Goal: Information Seeking & Learning: Learn about a topic

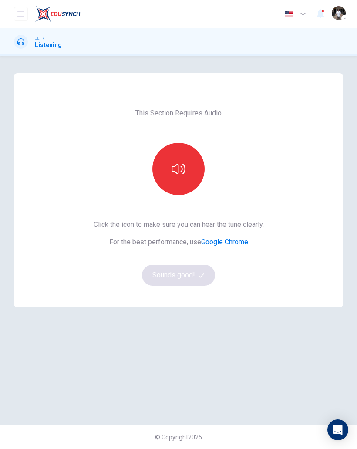
click at [193, 170] on button "button" at bounding box center [178, 169] width 52 height 52
click at [200, 275] on icon "button" at bounding box center [202, 276] width 6 height 6
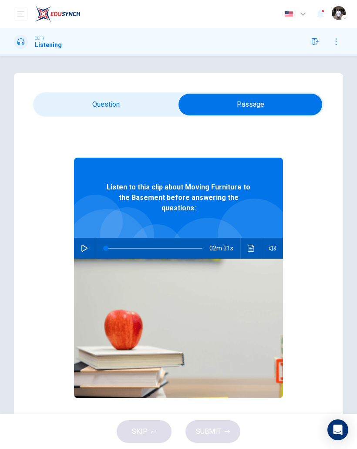
click at [84, 245] on icon "button" at bounding box center [84, 248] width 7 height 7
click at [79, 238] on button "button" at bounding box center [85, 248] width 14 height 21
click at [85, 245] on icon "button" at bounding box center [84, 248] width 6 height 7
click at [112, 246] on span at bounding box center [112, 248] width 5 height 5
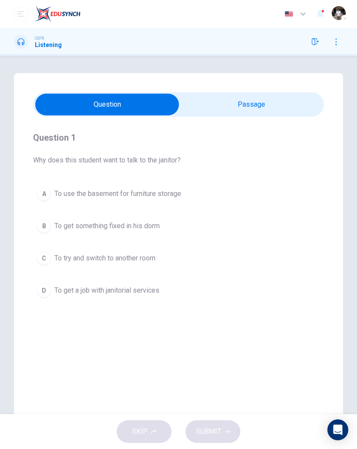
click at [42, 193] on div "A" at bounding box center [44, 194] width 14 height 14
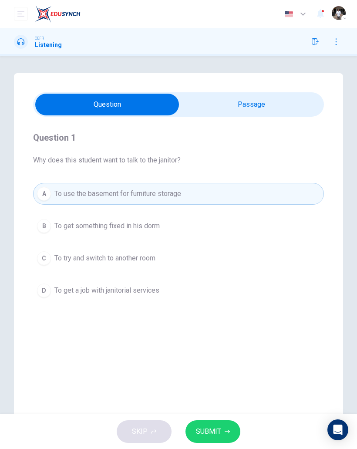
click at [223, 429] on button "SUBMIT" at bounding box center [213, 431] width 55 height 23
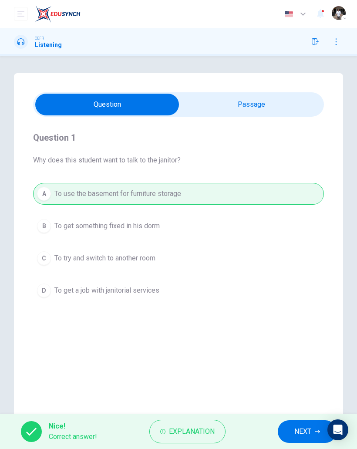
click at [296, 437] on span "NEXT" at bounding box center [303, 432] width 17 height 12
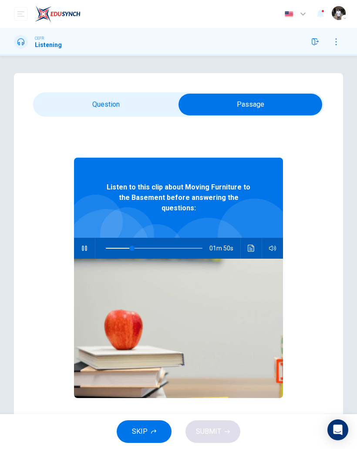
click at [82, 246] on icon "button" at bounding box center [84, 248] width 5 height 5
click at [79, 241] on button "button" at bounding box center [85, 248] width 14 height 21
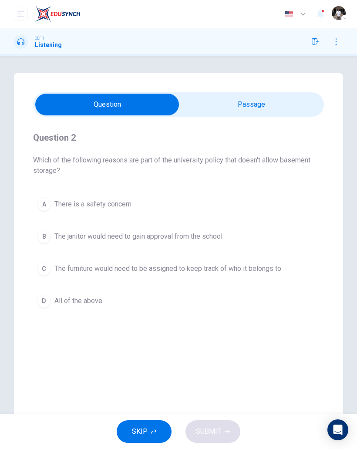
click at [45, 269] on div "C" at bounding box center [44, 269] width 14 height 14
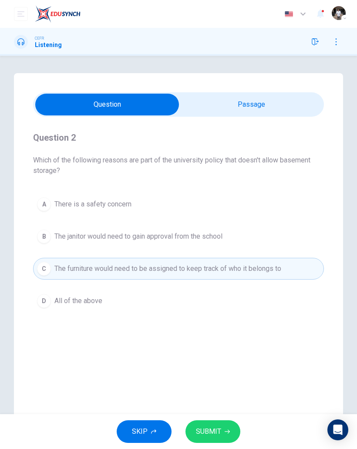
click at [44, 263] on div "C" at bounding box center [44, 269] width 14 height 14
click at [47, 200] on div "A" at bounding box center [44, 204] width 14 height 14
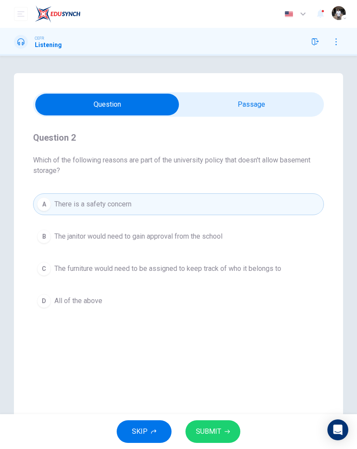
click at [225, 431] on icon "button" at bounding box center [227, 431] width 5 height 5
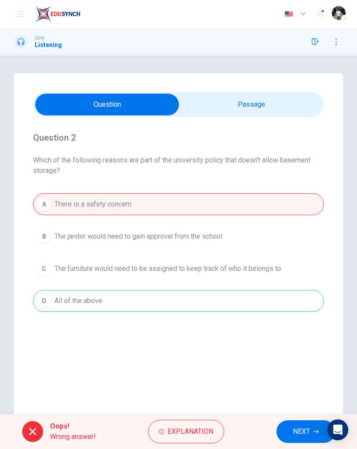
click at [306, 434] on span "NEXT" at bounding box center [301, 432] width 17 height 12
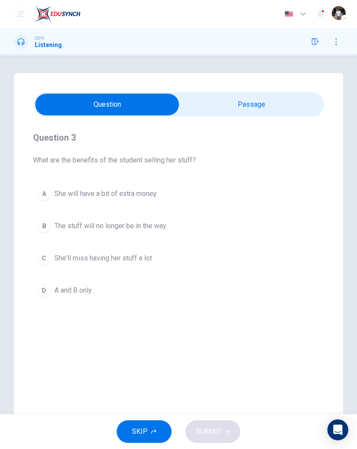
click at [46, 197] on div "A" at bounding box center [44, 194] width 14 height 14
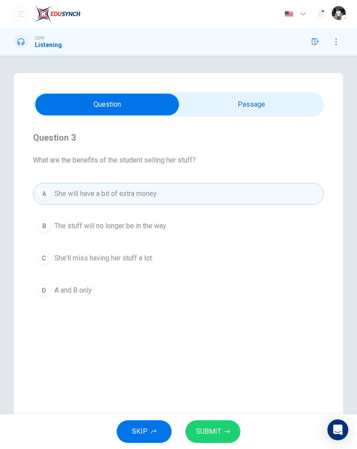
click at [236, 437] on button "SUBMIT" at bounding box center [213, 431] width 55 height 23
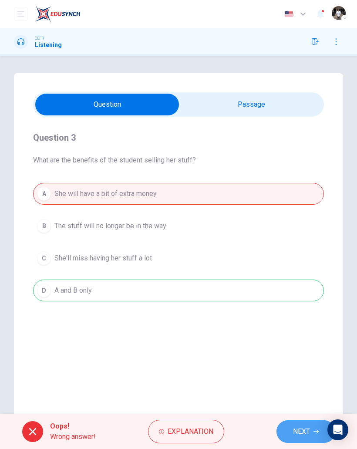
click at [301, 439] on button "NEXT" at bounding box center [306, 431] width 59 height 23
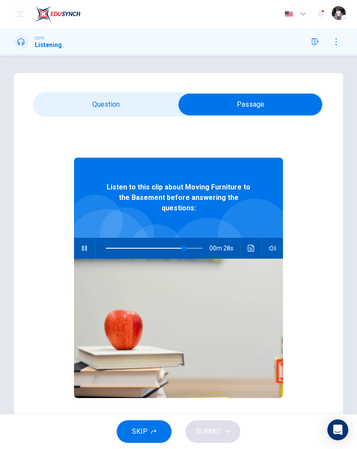
click at [83, 245] on icon "button" at bounding box center [84, 248] width 7 height 7
type input "**"
click at [68, 88] on div "Question 4 Why does the janitor respond this way? 00m 11s A He wants to help, b…" at bounding box center [178, 248] width 329 height 350
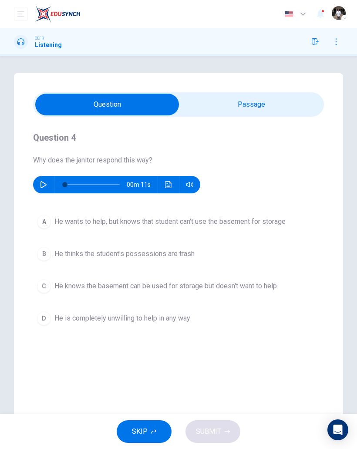
click at [48, 187] on button "button" at bounding box center [44, 184] width 14 height 17
type input "*"
click at [45, 220] on div "A" at bounding box center [44, 222] width 14 height 14
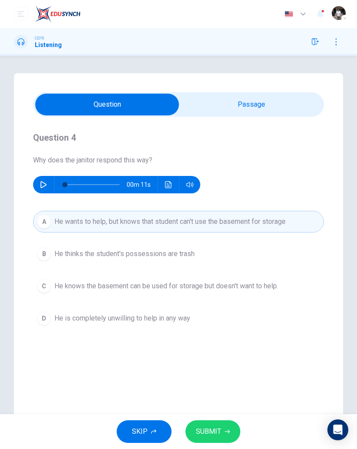
click at [226, 430] on icon "button" at bounding box center [227, 431] width 5 height 5
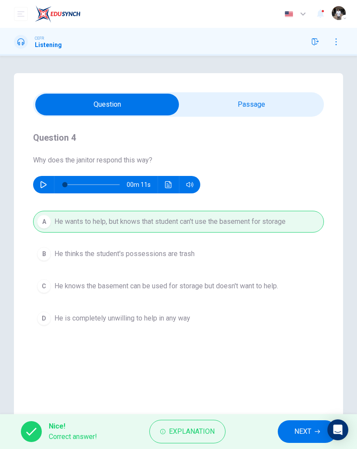
click at [300, 428] on span "NEXT" at bounding box center [303, 432] width 17 height 12
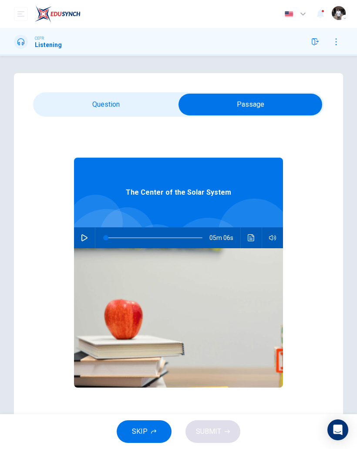
click at [78, 233] on button "button" at bounding box center [85, 237] width 14 height 21
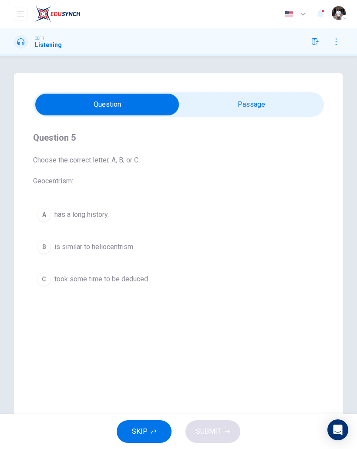
click at [45, 251] on div "B" at bounding box center [44, 247] width 14 height 14
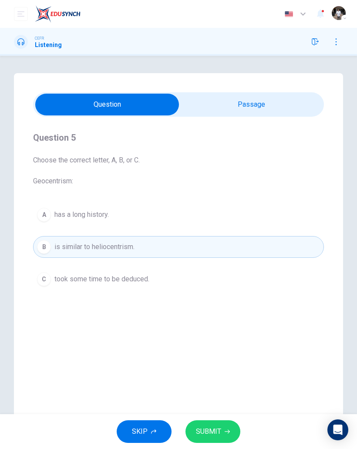
click at [224, 435] on button "SUBMIT" at bounding box center [213, 431] width 55 height 23
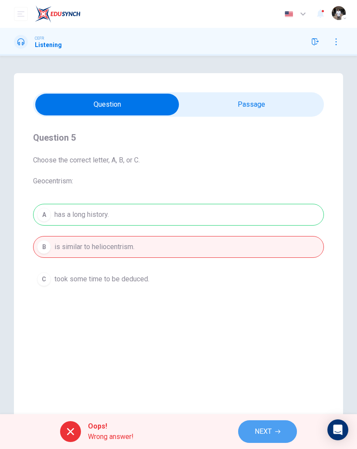
click at [279, 436] on button "NEXT" at bounding box center [267, 431] width 59 height 23
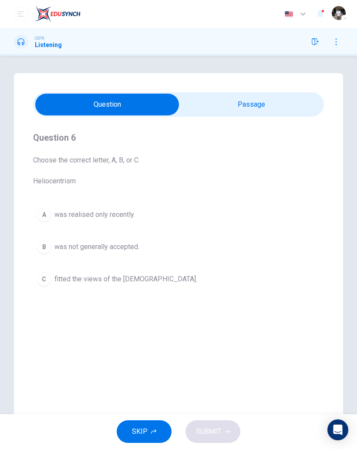
click at [48, 251] on div "B" at bounding box center [44, 247] width 14 height 14
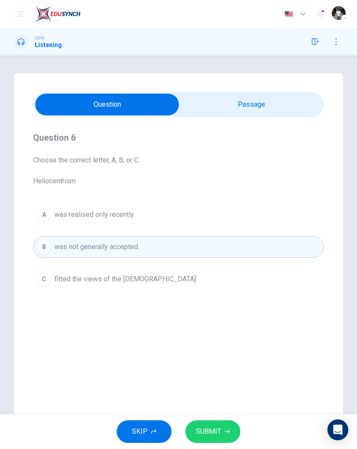
click at [233, 434] on button "SUBMIT" at bounding box center [213, 431] width 55 height 23
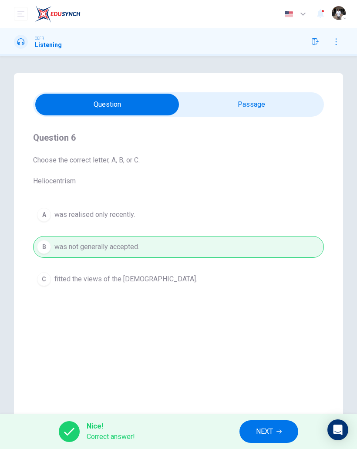
click at [272, 433] on span "NEXT" at bounding box center [264, 432] width 17 height 12
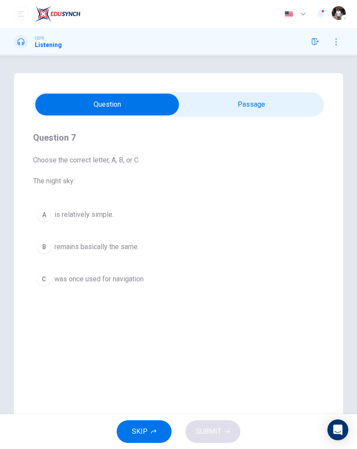
type input "**"
click at [50, 283] on div "C" at bounding box center [44, 279] width 14 height 14
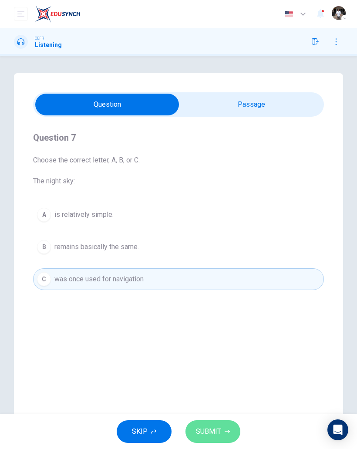
click at [224, 439] on button "SUBMIT" at bounding box center [213, 431] width 55 height 23
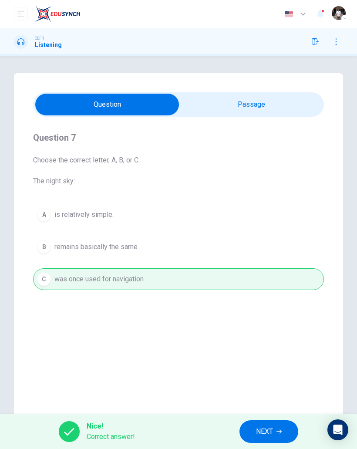
click at [277, 433] on icon "button" at bounding box center [279, 431] width 5 height 5
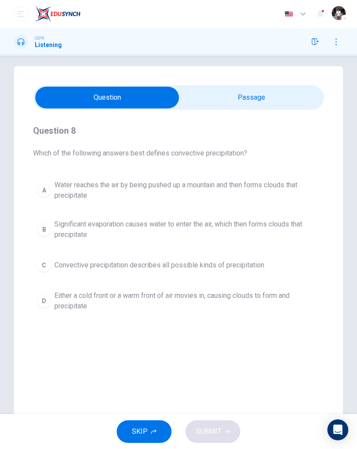
scroll to position [6, 0]
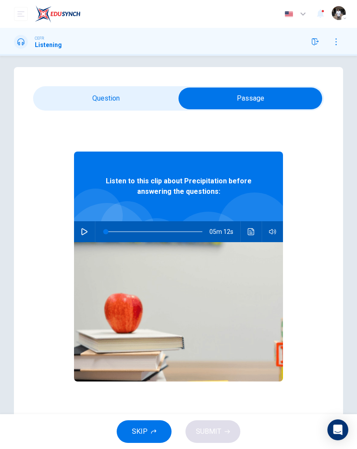
click at [88, 233] on button "button" at bounding box center [85, 231] width 14 height 21
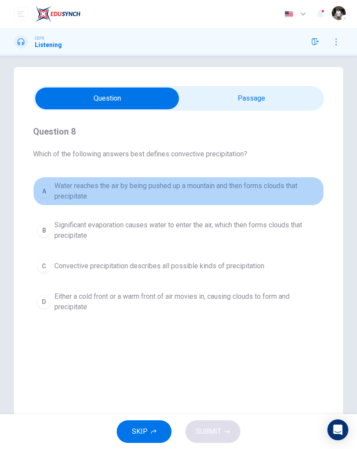
click at [47, 193] on div "A" at bounding box center [44, 191] width 14 height 14
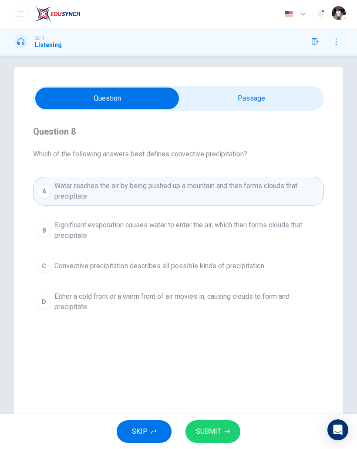
click at [54, 231] on button "B Significant evaporation causes water to enter the air, which then forms cloud…" at bounding box center [178, 230] width 291 height 29
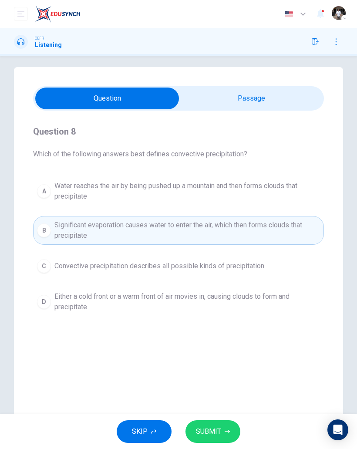
click at [247, 300] on span "Either a cold front or a warm front of air movies in, causing clouds to form an…" at bounding box center [187, 301] width 266 height 21
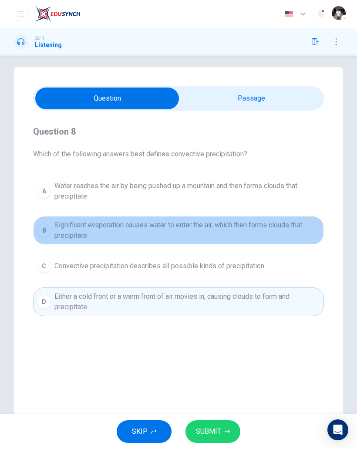
click at [58, 232] on span "Significant evaporation causes water to enter the air, which then forms clouds …" at bounding box center [187, 230] width 266 height 21
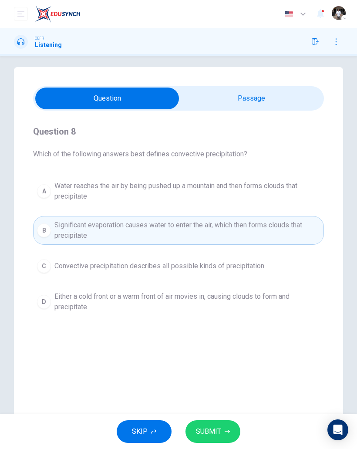
click at [234, 429] on button "SUBMIT" at bounding box center [213, 431] width 55 height 23
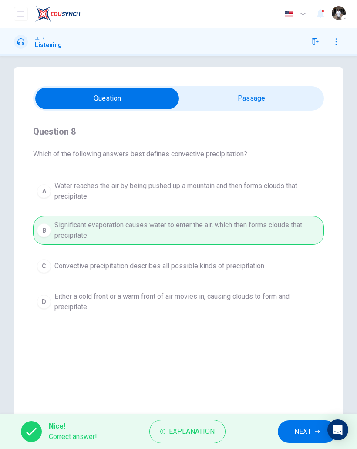
click at [301, 430] on span "NEXT" at bounding box center [303, 432] width 17 height 12
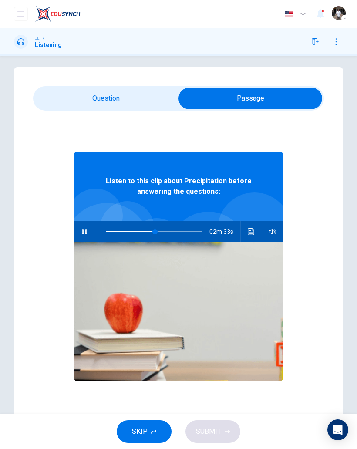
click at [82, 230] on icon "button" at bounding box center [84, 231] width 5 height 5
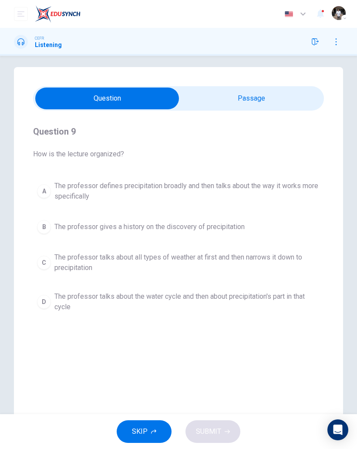
click at [44, 190] on div "A" at bounding box center [44, 191] width 14 height 14
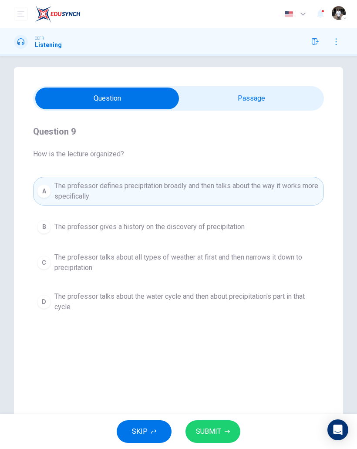
click at [227, 439] on button "SUBMIT" at bounding box center [213, 431] width 55 height 23
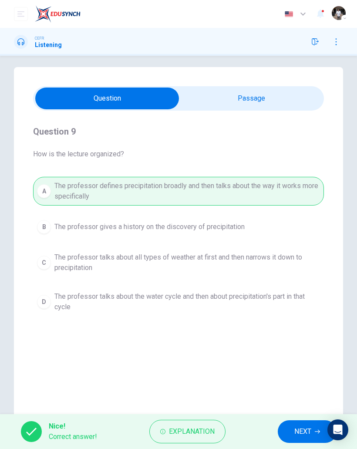
click at [301, 433] on span "NEXT" at bounding box center [303, 432] width 17 height 12
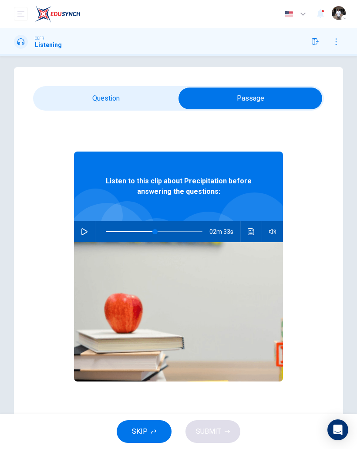
click at [86, 233] on icon "button" at bounding box center [84, 231] width 7 height 7
type input "**"
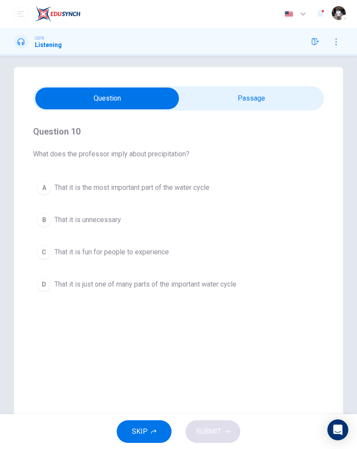
click at [45, 186] on div "A" at bounding box center [44, 188] width 14 height 14
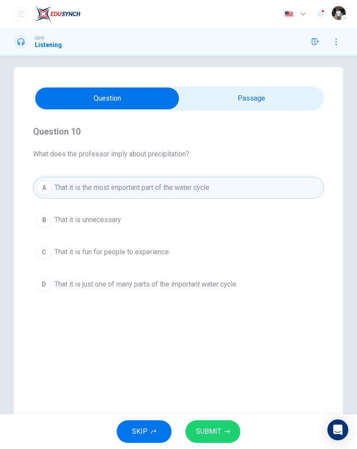
click at [227, 428] on button "SUBMIT" at bounding box center [213, 431] width 55 height 23
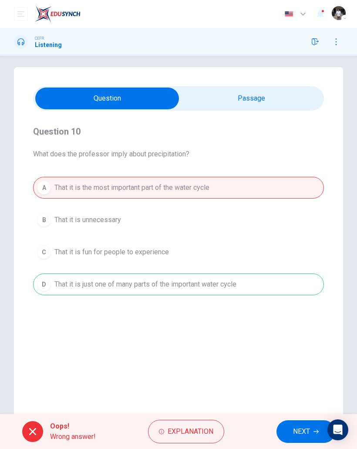
click at [303, 422] on button "NEXT" at bounding box center [306, 431] width 59 height 23
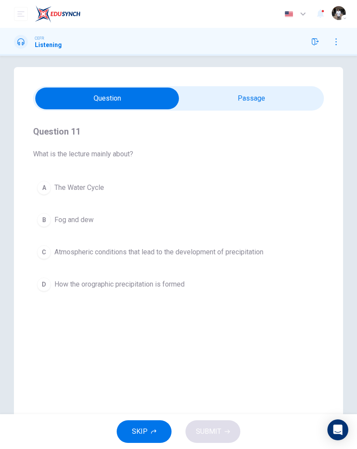
click at [45, 254] on div "C" at bounding box center [44, 252] width 14 height 14
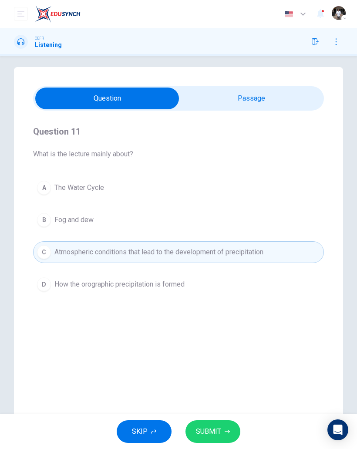
click at [233, 430] on button "SUBMIT" at bounding box center [213, 431] width 55 height 23
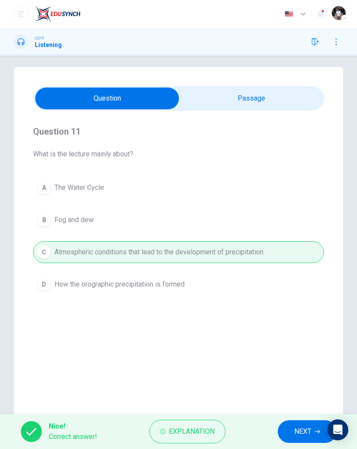
click at [302, 433] on span "NEXT" at bounding box center [303, 432] width 17 height 12
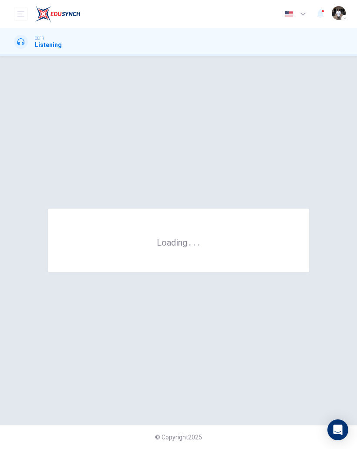
scroll to position [0, 0]
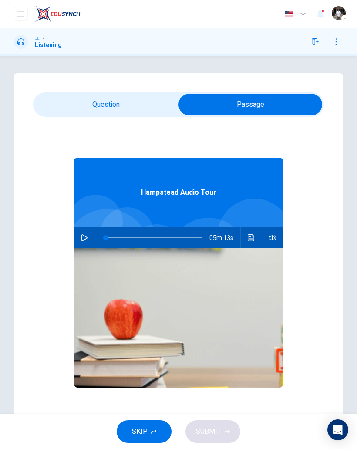
click at [82, 237] on icon "button" at bounding box center [84, 237] width 7 height 7
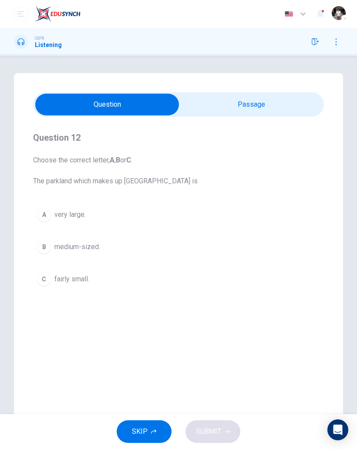
click at [45, 220] on div "A" at bounding box center [44, 215] width 14 height 14
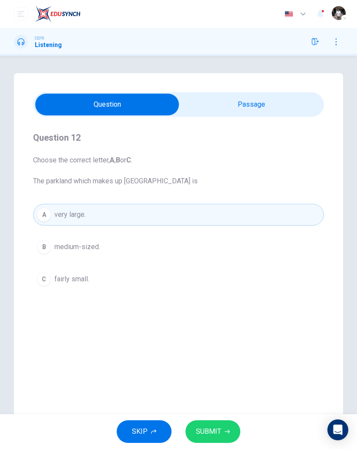
click at [227, 433] on icon "button" at bounding box center [227, 431] width 5 height 5
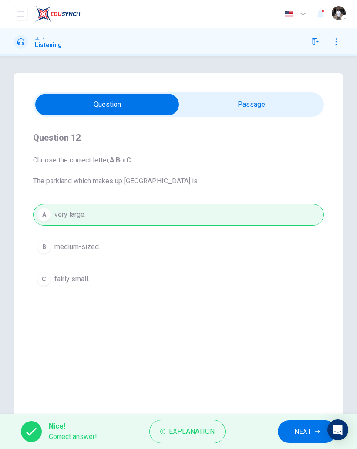
click at [303, 436] on span "NEXT" at bounding box center [303, 432] width 17 height 12
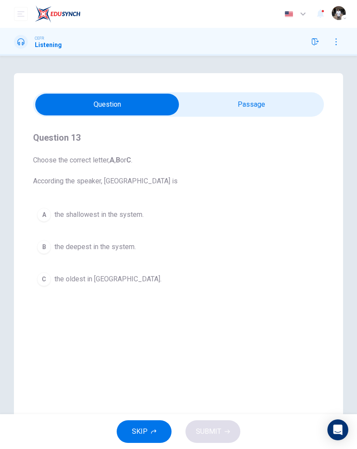
click at [43, 248] on div "B" at bounding box center [44, 247] width 14 height 14
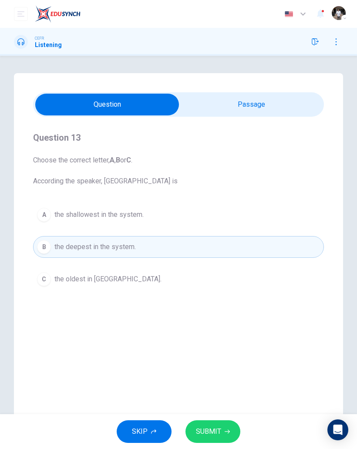
click at [230, 431] on button "SUBMIT" at bounding box center [213, 431] width 55 height 23
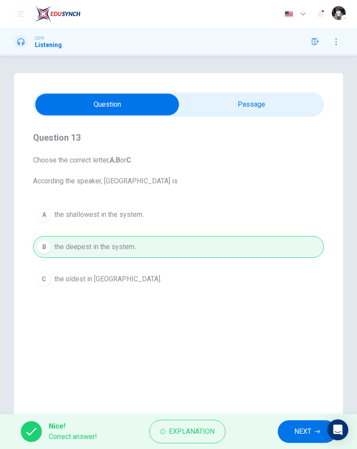
click at [298, 436] on span "NEXT" at bounding box center [303, 432] width 17 height 12
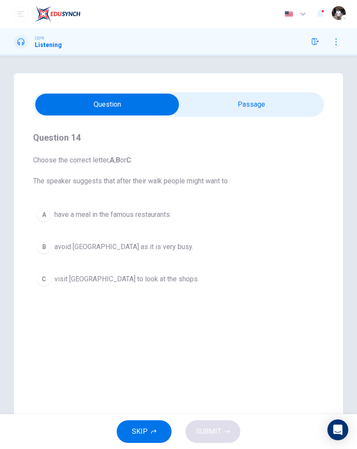
click at [45, 279] on div "C" at bounding box center [44, 279] width 14 height 14
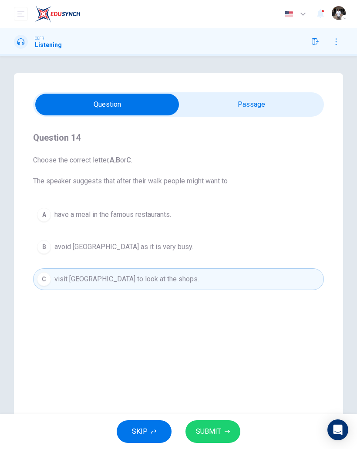
click at [225, 431] on icon "button" at bounding box center [227, 431] width 5 height 5
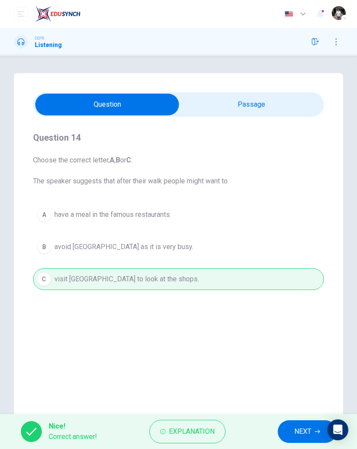
click at [297, 430] on span "NEXT" at bounding box center [303, 432] width 17 height 12
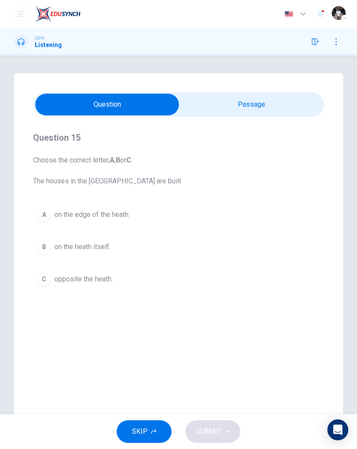
click at [41, 248] on div "B" at bounding box center [44, 247] width 14 height 14
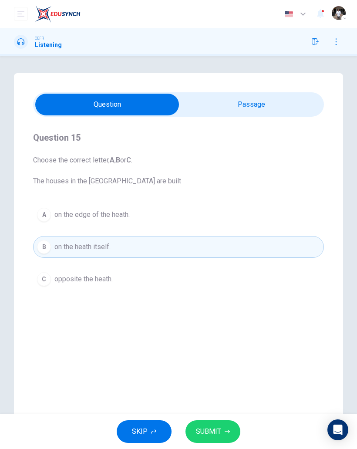
click at [226, 430] on icon "button" at bounding box center [227, 431] width 5 height 5
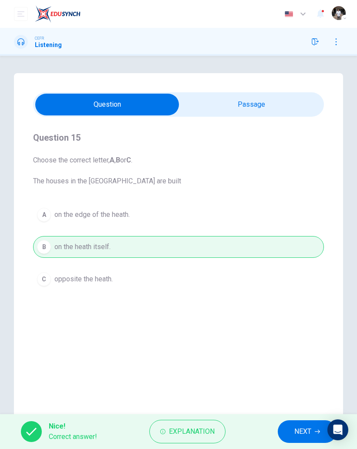
click at [305, 430] on span "NEXT" at bounding box center [303, 432] width 17 height 12
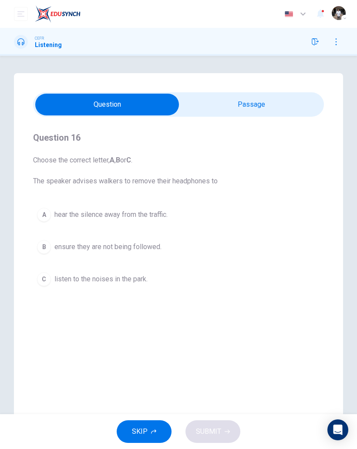
click at [51, 283] on button "C listen to the noises in the park." at bounding box center [178, 279] width 291 height 22
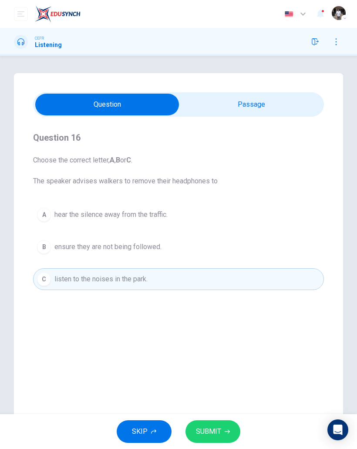
click at [231, 436] on button "SUBMIT" at bounding box center [213, 431] width 55 height 23
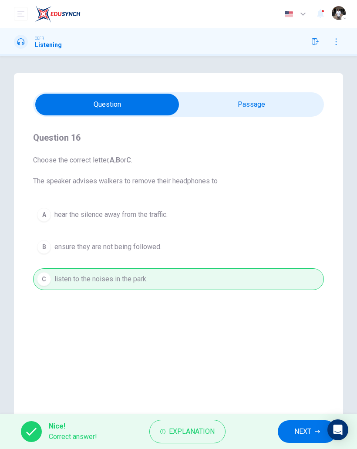
click at [303, 432] on span "NEXT" at bounding box center [303, 432] width 17 height 12
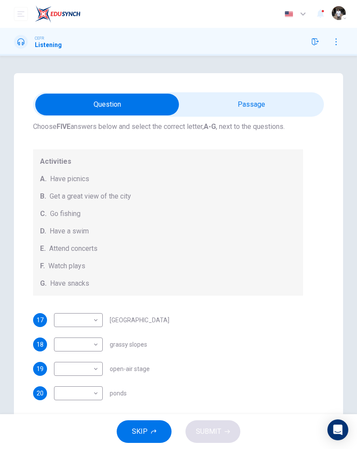
scroll to position [51, 0]
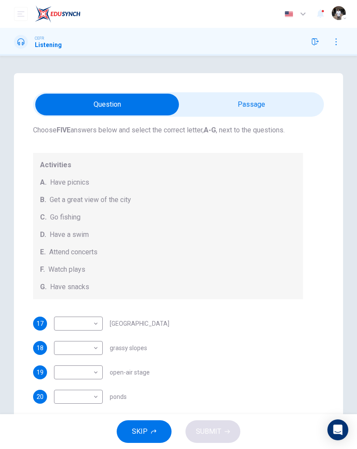
click at [95, 327] on body "This site uses cookies, as explained in our Privacy Policy . If you agree to th…" at bounding box center [178, 224] width 357 height 449
click at [91, 322] on div at bounding box center [178, 224] width 357 height 449
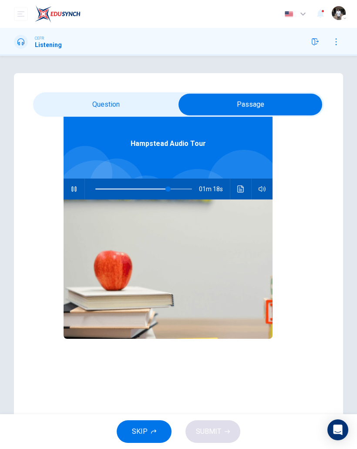
scroll to position [49, 0]
type input "**"
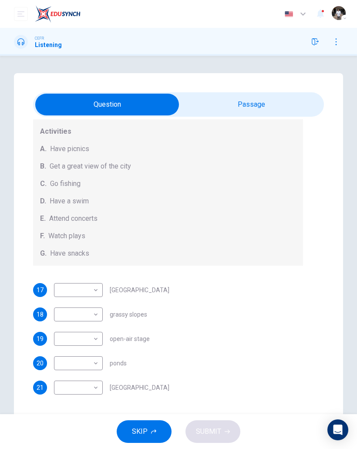
scroll to position [85, 0]
click at [85, 313] on body "This site uses cookies, as explained in our Privacy Policy . If you agree to th…" at bounding box center [178, 224] width 357 height 449
click at [59, 326] on li "A" at bounding box center [78, 328] width 49 height 14
type input "*"
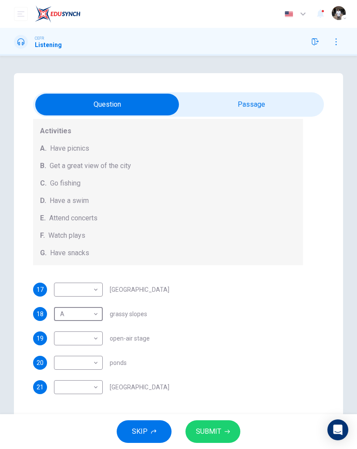
click at [95, 339] on body "This site uses cookies, as explained in our Privacy Policy . If you agree to th…" at bounding box center [178, 224] width 357 height 449
click at [61, 404] on li "E" at bounding box center [78, 407] width 49 height 14
type input "*"
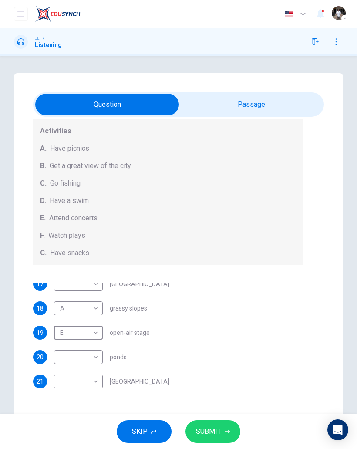
scroll to position [6, 0]
click at [85, 357] on body "This site uses cookies, as explained in our Privacy Policy . If you agree to th…" at bounding box center [178, 224] width 357 height 449
click at [228, 331] on div at bounding box center [178, 224] width 357 height 449
click at [95, 356] on body "This site uses cookies, as explained in our Privacy Policy . If you agree to th…" at bounding box center [178, 224] width 357 height 449
click at [224, 335] on div at bounding box center [178, 224] width 357 height 449
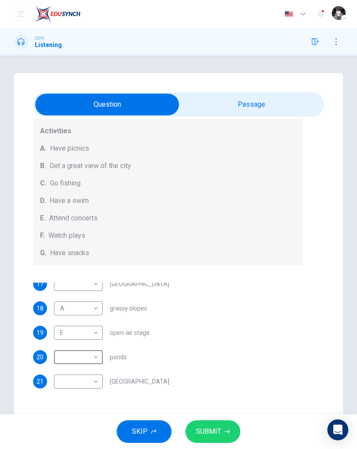
click at [68, 379] on body "This site uses cookies, as explained in our Privacy Policy . If you agree to th…" at bounding box center [178, 224] width 357 height 449
type input "**"
click at [61, 362] on li "B" at bounding box center [78, 366] width 49 height 14
type input "*"
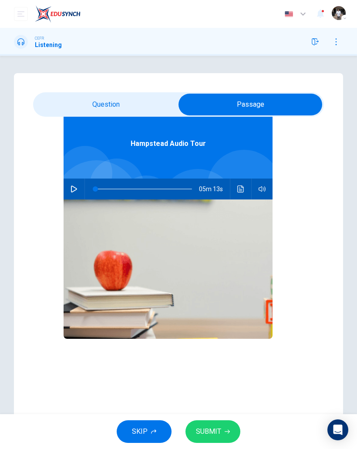
scroll to position [49, 0]
click at [98, 190] on span at bounding box center [95, 188] width 5 height 5
click at [75, 184] on button "button" at bounding box center [74, 189] width 14 height 21
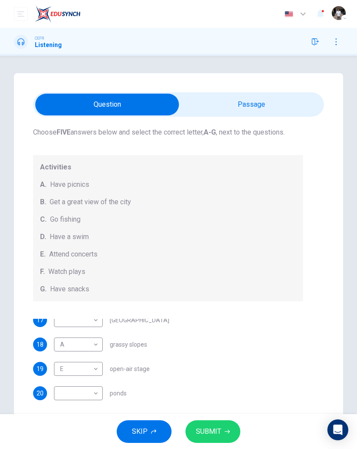
scroll to position [6, 0]
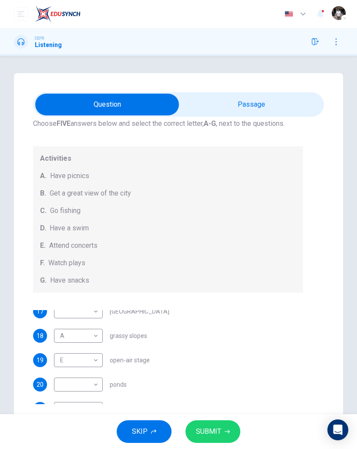
click at [231, 342] on div "18 A * ​ grassy slopes" at bounding box center [168, 336] width 270 height 14
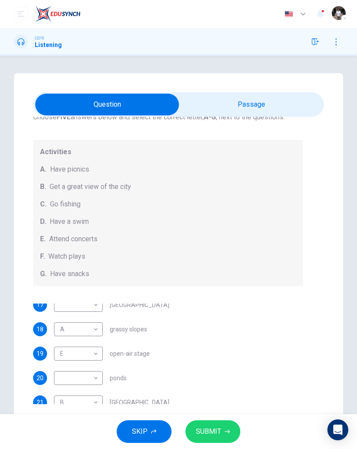
click at [230, 348] on div "19 E * ​ open-air stage" at bounding box center [168, 354] width 270 height 14
click at [93, 380] on body "This site uses cookies, as explained in our Privacy Policy . If you agree to th…" at bounding box center [178, 224] width 357 height 449
type input "**"
click at [60, 390] on li "D" at bounding box center [78, 393] width 49 height 14
type input "*"
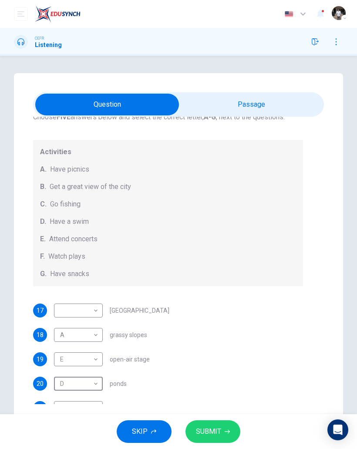
scroll to position [49, 0]
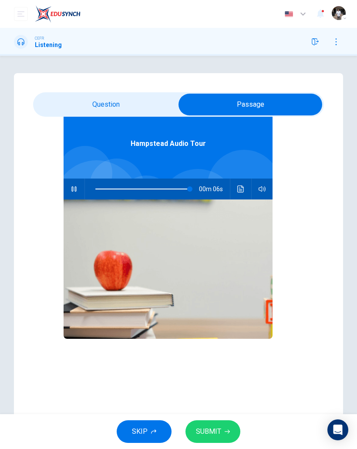
click at [187, 192] on span at bounding box center [189, 188] width 5 height 5
click at [156, 189] on span at bounding box center [155, 188] width 5 height 5
type input "**"
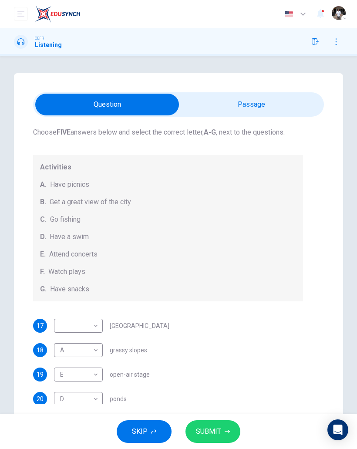
click at [93, 325] on body "This site uses cookies, as explained in our Privacy Policy . If you agree to th…" at bounding box center [178, 224] width 357 height 449
click at [64, 407] on li "F" at bounding box center [78, 410] width 49 height 14
type input "*"
click at [233, 433] on button "SUBMIT" at bounding box center [213, 431] width 55 height 23
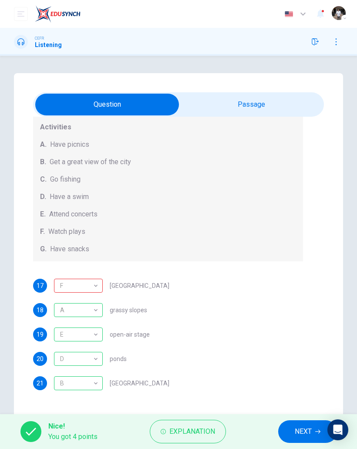
scroll to position [89, 0]
click at [301, 429] on span "NEXT" at bounding box center [303, 432] width 17 height 12
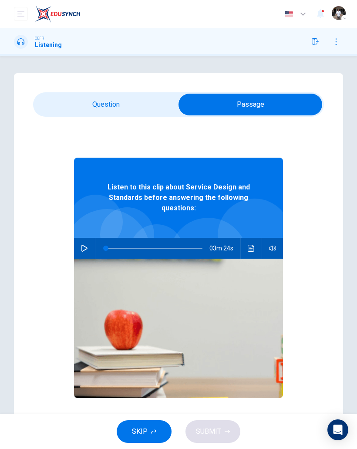
click at [83, 248] on icon "button" at bounding box center [84, 248] width 7 height 7
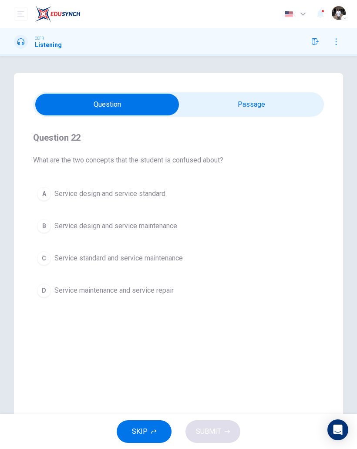
click at [46, 199] on div "A" at bounding box center [44, 194] width 14 height 14
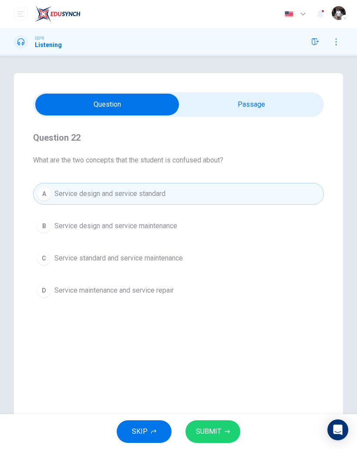
click at [227, 429] on icon "button" at bounding box center [227, 431] width 5 height 5
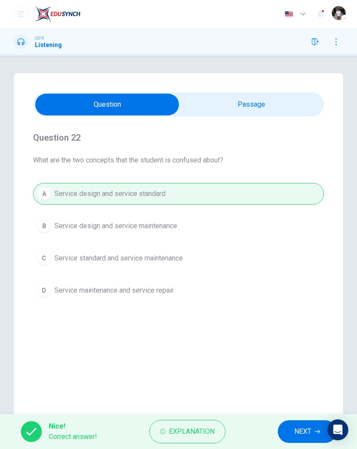
click at [304, 434] on span "NEXT" at bounding box center [303, 432] width 17 height 12
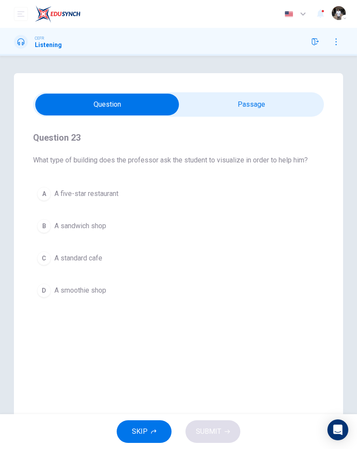
click at [42, 262] on div "C" at bounding box center [44, 258] width 14 height 14
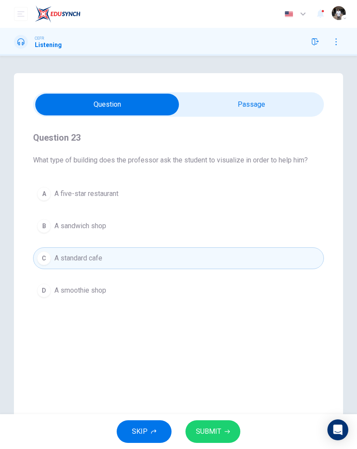
click at [226, 438] on button "SUBMIT" at bounding box center [213, 431] width 55 height 23
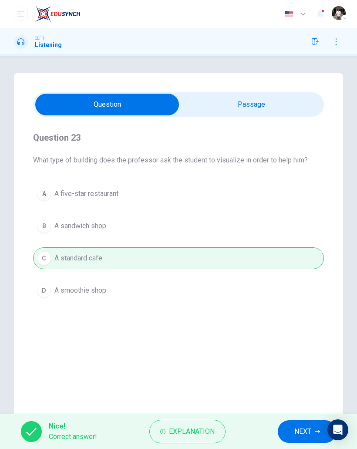
click at [295, 430] on span "NEXT" at bounding box center [303, 432] width 17 height 12
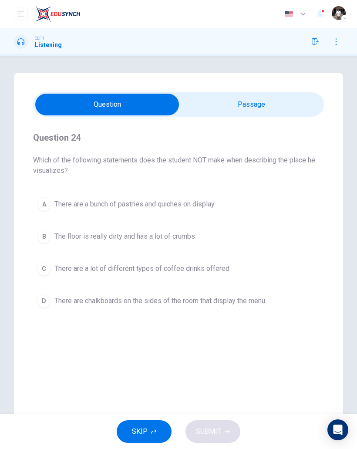
click at [43, 240] on div "B" at bounding box center [44, 237] width 14 height 14
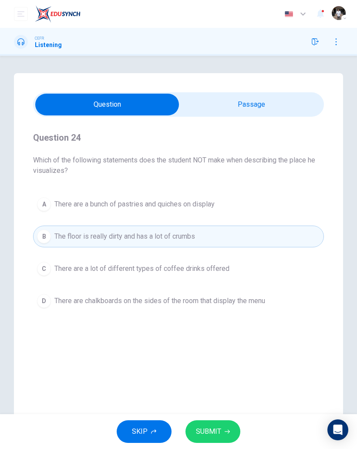
click at [223, 430] on button "SUBMIT" at bounding box center [213, 431] width 55 height 23
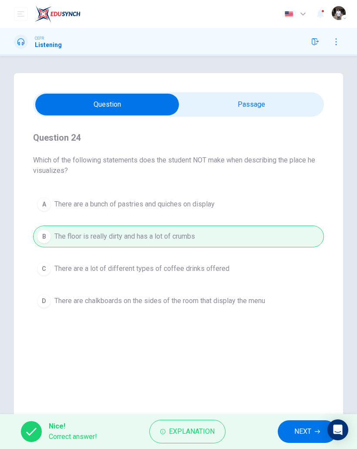
click at [301, 434] on span "NEXT" at bounding box center [303, 432] width 17 height 12
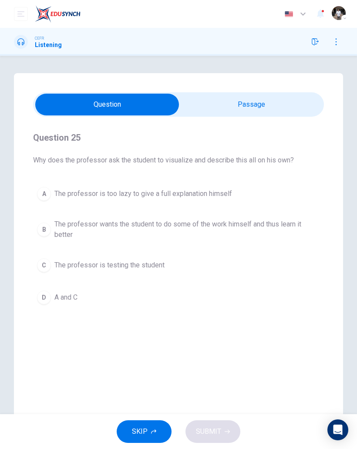
click at [43, 233] on div "B" at bounding box center [44, 230] width 14 height 14
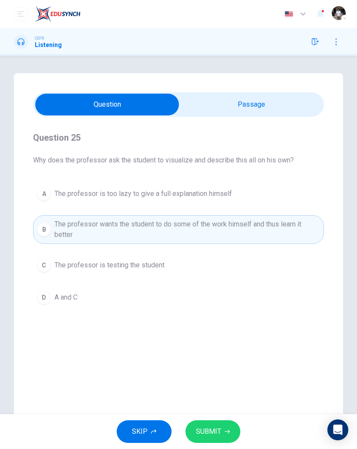
click at [234, 426] on button "SUBMIT" at bounding box center [213, 431] width 55 height 23
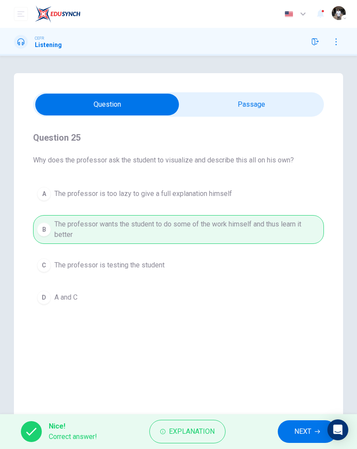
click at [302, 438] on button "NEXT" at bounding box center [307, 431] width 59 height 23
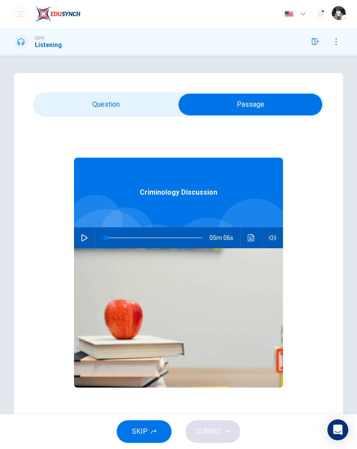
click at [85, 232] on button "button" at bounding box center [85, 237] width 14 height 21
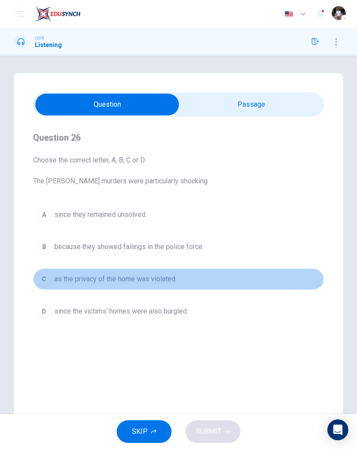
click at [45, 280] on div "C" at bounding box center [44, 279] width 14 height 14
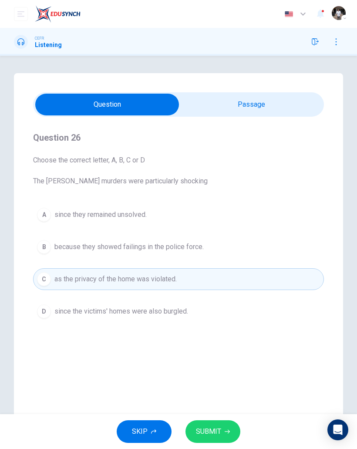
click at [228, 429] on button "SUBMIT" at bounding box center [213, 431] width 55 height 23
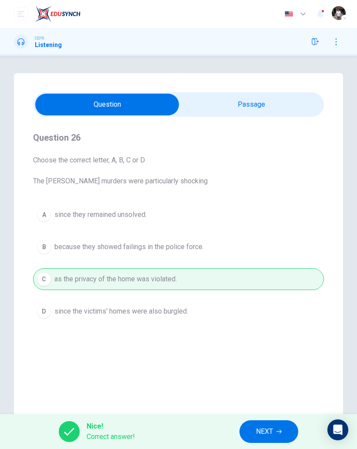
click at [273, 430] on span "NEXT" at bounding box center [264, 432] width 17 height 12
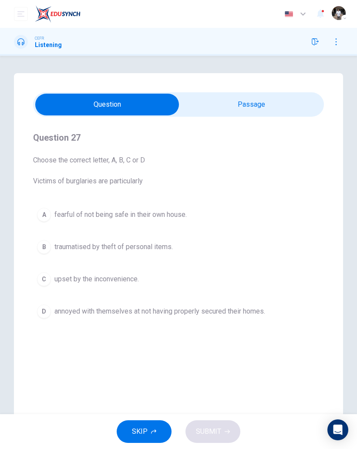
click at [47, 217] on div "A" at bounding box center [44, 215] width 14 height 14
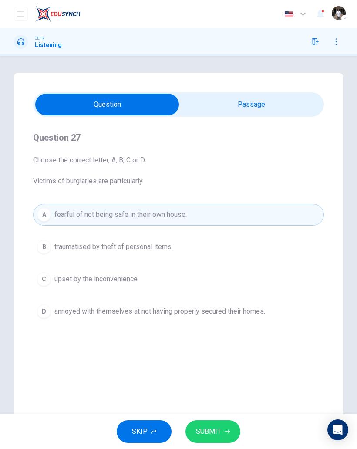
click at [229, 430] on icon "button" at bounding box center [227, 431] width 5 height 5
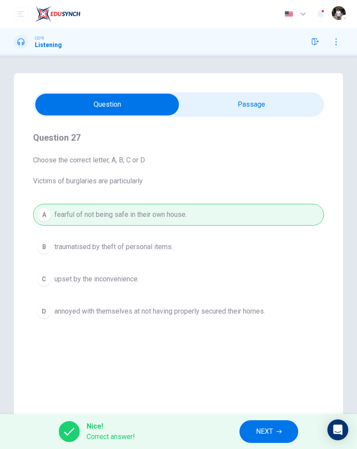
click at [273, 431] on span "NEXT" at bounding box center [264, 432] width 17 height 12
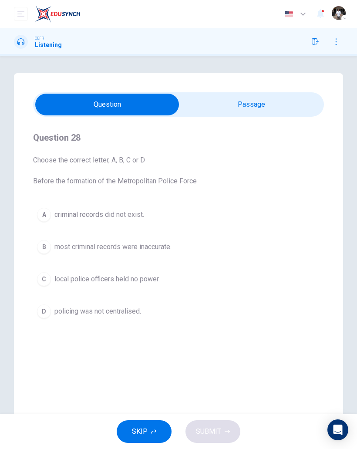
click at [46, 247] on div "B" at bounding box center [44, 247] width 14 height 14
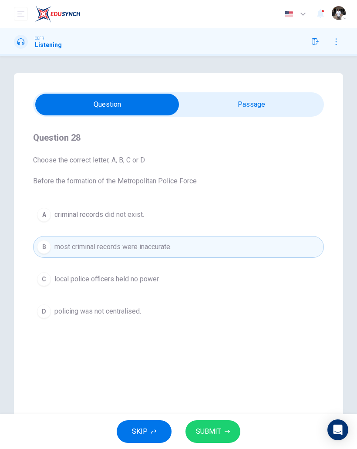
click at [224, 418] on div "SKIP SUBMIT" at bounding box center [178, 431] width 357 height 35
click at [218, 442] on button "SUBMIT" at bounding box center [213, 431] width 55 height 23
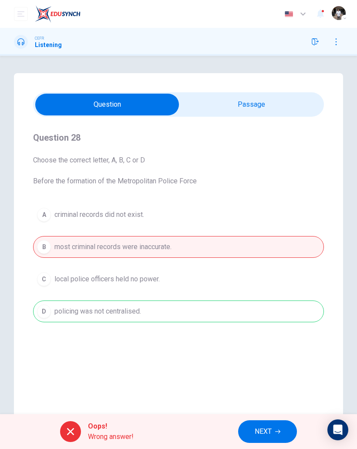
click at [271, 432] on span "NEXT" at bounding box center [263, 432] width 17 height 12
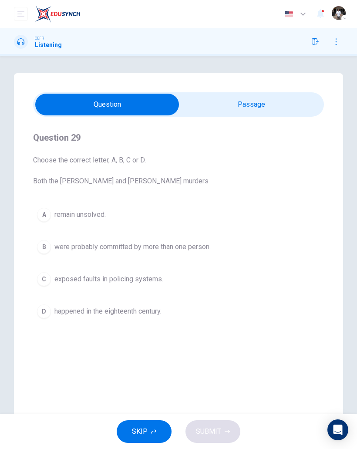
click at [44, 214] on div "A" at bounding box center [44, 215] width 14 height 14
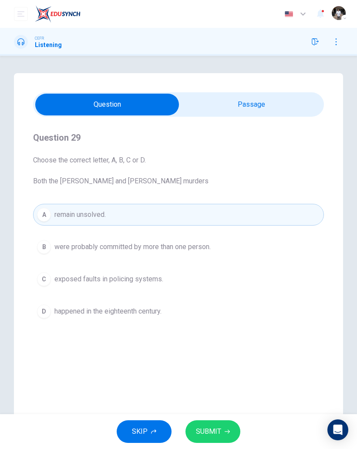
click at [211, 436] on span "SUBMIT" at bounding box center [208, 432] width 25 height 12
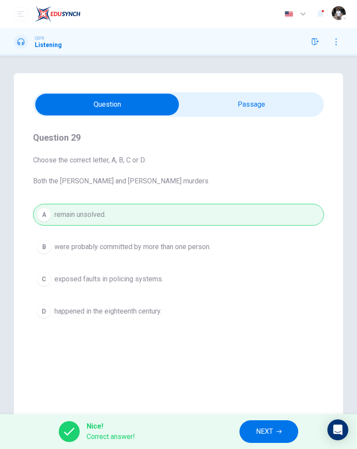
click at [270, 434] on span "NEXT" at bounding box center [264, 432] width 17 height 12
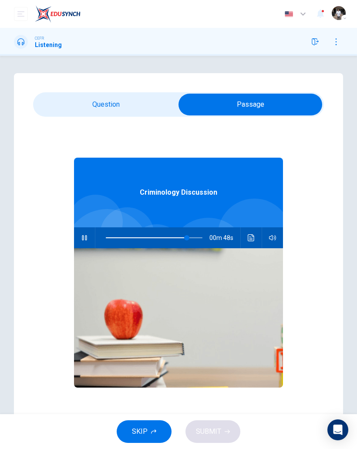
click at [188, 237] on span at bounding box center [186, 237] width 5 height 5
click at [181, 238] on span at bounding box center [180, 237] width 5 height 5
click at [162, 235] on span at bounding box center [161, 237] width 5 height 5
type input "**"
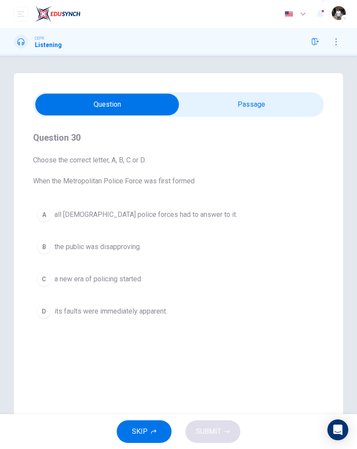
click at [46, 315] on div "D" at bounding box center [44, 312] width 14 height 14
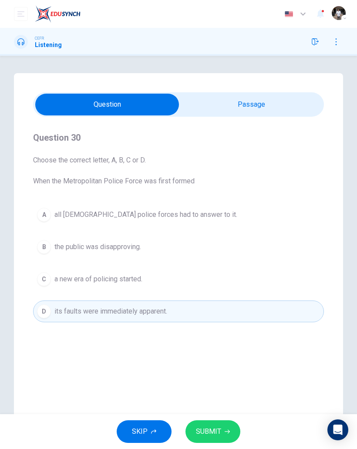
click at [220, 438] on button "SUBMIT" at bounding box center [213, 431] width 55 height 23
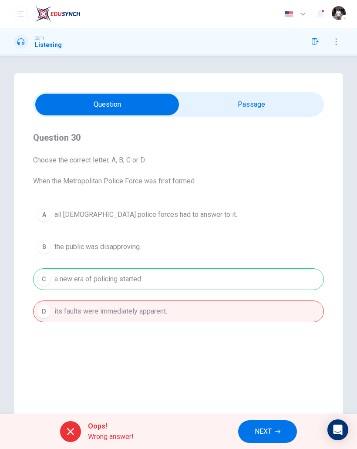
click at [274, 434] on button "NEXT" at bounding box center [267, 431] width 59 height 23
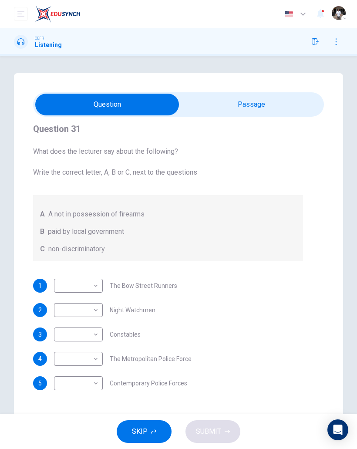
scroll to position [0, 0]
click at [93, 286] on body "This site uses cookies, as explained in our Privacy Policy . If you agree to th…" at bounding box center [178, 224] width 357 height 449
click at [244, 267] on div at bounding box center [178, 224] width 357 height 449
click at [94, 362] on body "This site uses cookies, as explained in our Privacy Policy . If you agree to th…" at bounding box center [178, 224] width 357 height 449
click at [90, 286] on div at bounding box center [178, 224] width 357 height 449
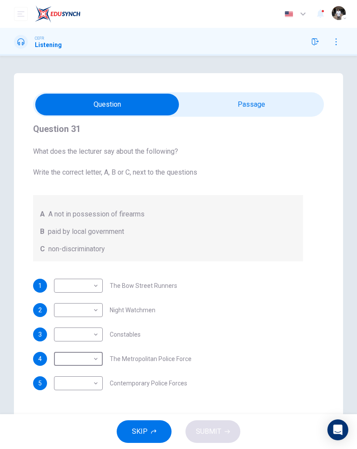
click at [91, 287] on body "This site uses cookies, as explained in our Privacy Policy . If you agree to th…" at bounding box center [178, 224] width 357 height 449
click at [61, 315] on li "B" at bounding box center [78, 314] width 49 height 14
type input "*"
click at [68, 309] on body "This site uses cookies, as explained in our Privacy Policy . If you agree to th…" at bounding box center [178, 224] width 357 height 449
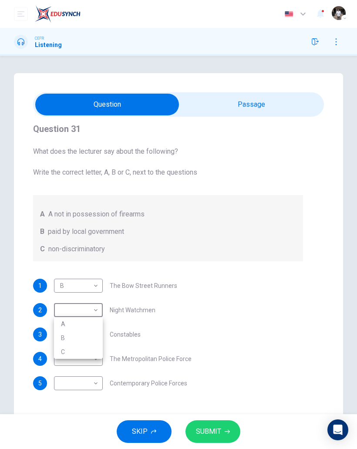
click at [62, 318] on li "A" at bounding box center [78, 324] width 49 height 14
type input "*"
click at [88, 337] on body "This site uses cookies, as explained in our Privacy Policy . If you agree to th…" at bounding box center [178, 224] width 357 height 449
click at [60, 349] on li "A" at bounding box center [78, 349] width 49 height 14
type input "*"
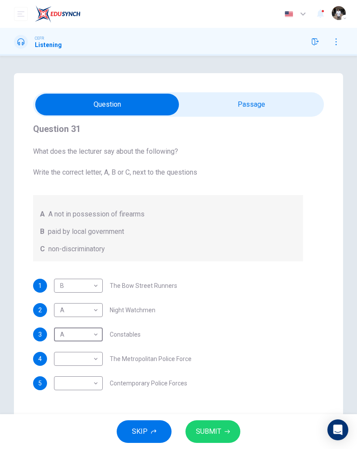
click at [94, 361] on body "This site uses cookies, as explained in our Privacy Policy . If you agree to th…" at bounding box center [178, 224] width 357 height 449
click at [232, 295] on div at bounding box center [178, 224] width 357 height 449
click at [85, 384] on body "This site uses cookies, as explained in our Privacy Policy . If you agree to th…" at bounding box center [178, 224] width 357 height 449
click at [270, 107] on div at bounding box center [178, 224] width 357 height 449
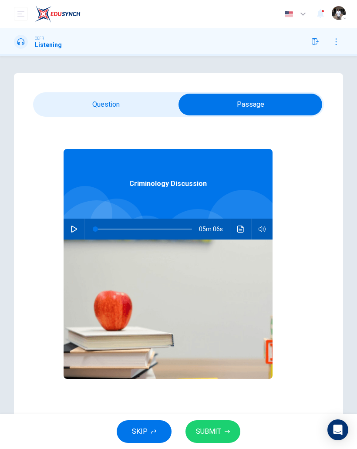
type input "**"
click at [98, 227] on span at bounding box center [95, 229] width 5 height 5
click at [76, 216] on div at bounding box center [97, 243] width 86 height 86
click at [72, 227] on icon "button" at bounding box center [74, 229] width 7 height 7
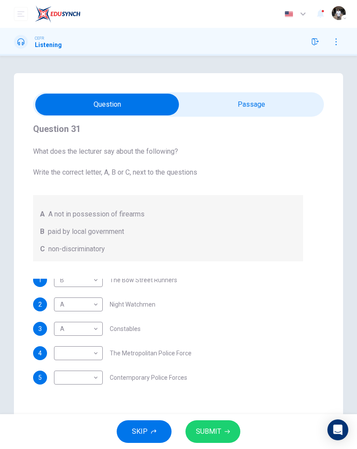
click at [81, 355] on body "This site uses cookies, as explained in our Privacy Policy . If you agree to th…" at bounding box center [178, 224] width 357 height 449
click at [62, 398] on li "C" at bounding box center [78, 395] width 49 height 14
type input "*"
click at [69, 378] on body "This site uses cookies, as explained in our Privacy Policy . If you agree to th…" at bounding box center [178, 224] width 357 height 449
click at [56, 428] on div at bounding box center [178, 224] width 357 height 449
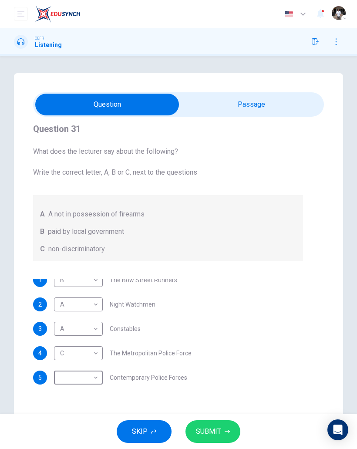
click at [56, 427] on div "A B C" at bounding box center [178, 224] width 357 height 449
click at [78, 378] on body "This site uses cookies, as explained in our Privacy Policy . If you agree to th…" at bounding box center [178, 224] width 357 height 449
click at [61, 416] on li "C" at bounding box center [78, 420] width 49 height 14
type input "*"
click at [239, 420] on div "SKIP SUBMIT" at bounding box center [178, 431] width 357 height 35
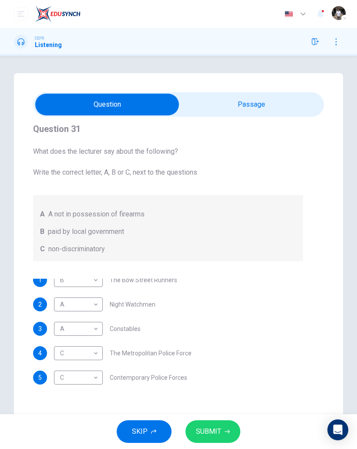
click at [225, 431] on icon "button" at bounding box center [227, 431] width 5 height 5
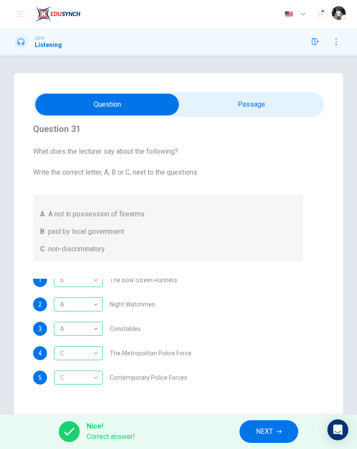
click at [268, 428] on span "NEXT" at bounding box center [264, 432] width 17 height 12
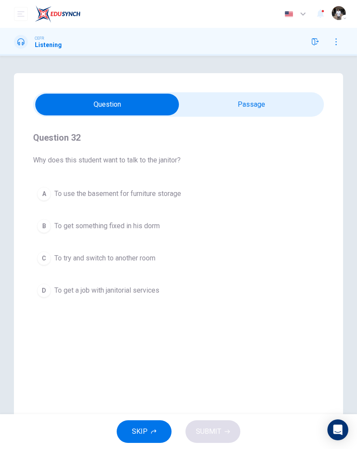
click at [306, 44] on div "CEFR Listening" at bounding box center [178, 42] width 357 height 14
click at [315, 44] on icon "button" at bounding box center [315, 41] width 7 height 7
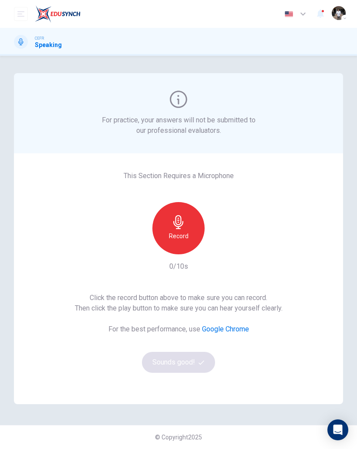
click at [197, 241] on div "Record" at bounding box center [178, 228] width 52 height 52
click at [196, 367] on button "Sounds good!" at bounding box center [178, 362] width 73 height 21
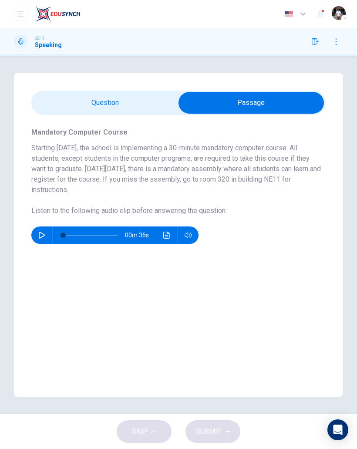
click at [41, 232] on icon "button" at bounding box center [41, 235] width 7 height 7
click at [173, 234] on button "Click to see the audio transcription" at bounding box center [167, 235] width 14 height 17
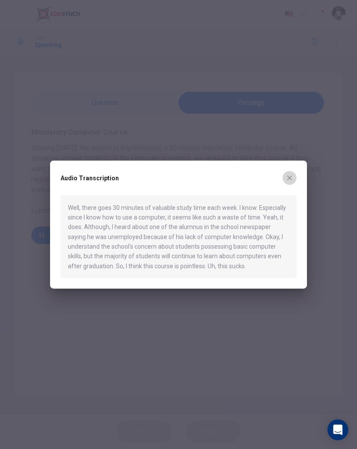
click at [290, 180] on icon "button" at bounding box center [289, 177] width 7 height 7
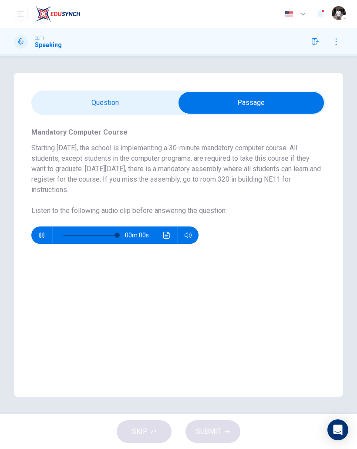
type input "*"
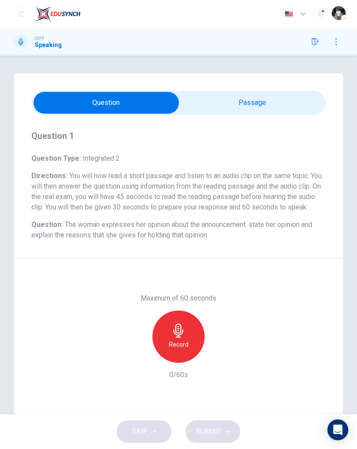
click at [187, 341] on div "Record" at bounding box center [178, 337] width 52 height 52
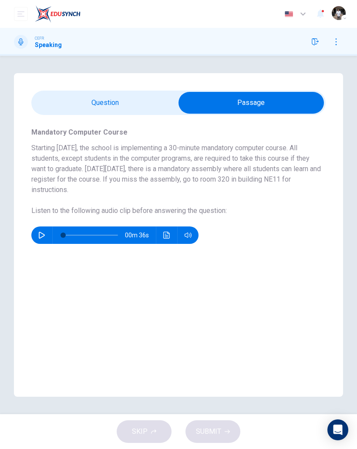
click at [168, 235] on icon "Click to see the audio transcription" at bounding box center [166, 235] width 7 height 7
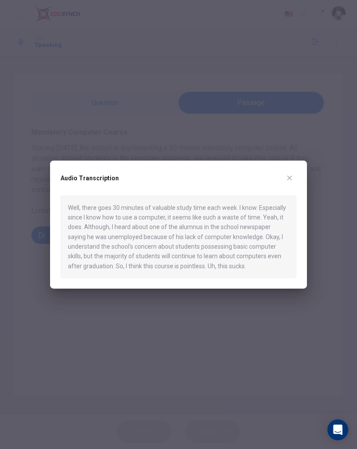
click at [293, 176] on icon "button" at bounding box center [289, 177] width 7 height 7
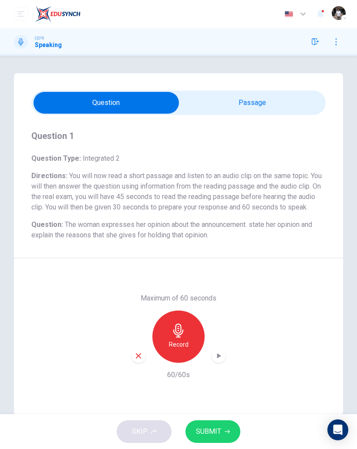
click at [218, 433] on span "SUBMIT" at bounding box center [208, 432] width 25 height 12
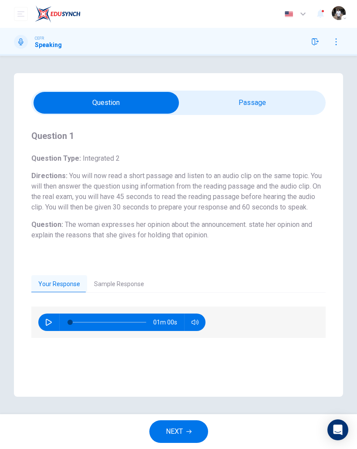
click at [113, 294] on button "Sample Response" at bounding box center [119, 284] width 64 height 18
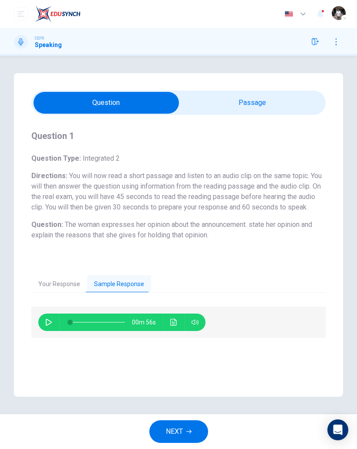
click at [44, 331] on button "button" at bounding box center [49, 322] width 14 height 17
type input "**"
click at [185, 432] on button "NEXT" at bounding box center [178, 431] width 59 height 23
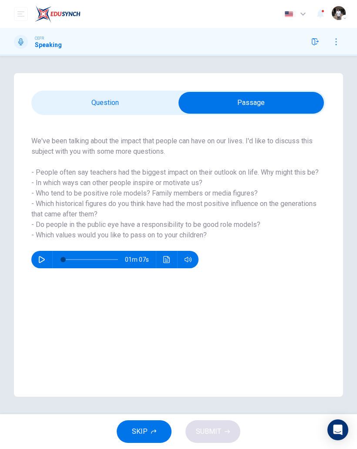
click at [43, 259] on icon "button" at bounding box center [42, 259] width 6 height 7
click at [171, 259] on button "Click to see the audio transcription" at bounding box center [167, 259] width 14 height 17
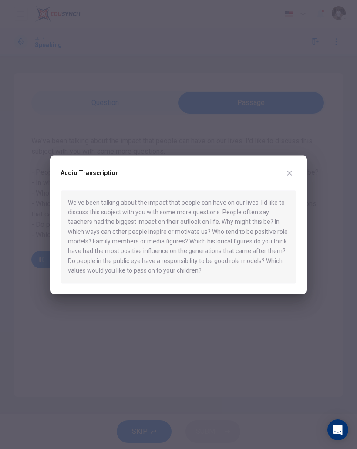
click at [288, 176] on icon "button" at bounding box center [290, 173] width 5 height 5
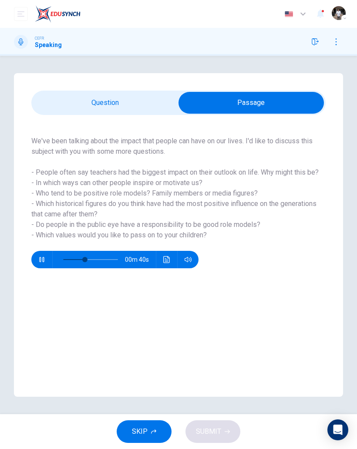
click at [42, 258] on icon "button" at bounding box center [41, 259] width 7 height 7
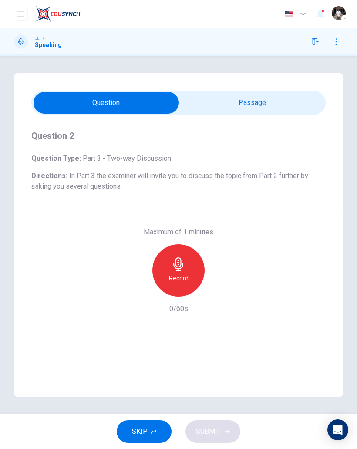
click at [178, 275] on h6 "Record" at bounding box center [179, 278] width 20 height 10
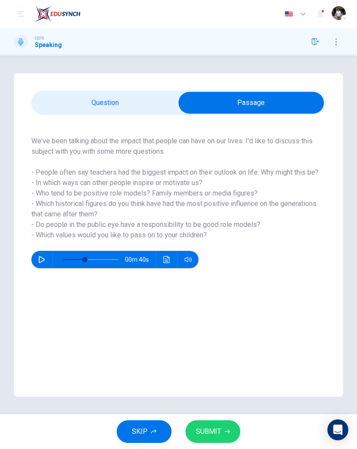
click at [224, 435] on button "SUBMIT" at bounding box center [213, 431] width 55 height 23
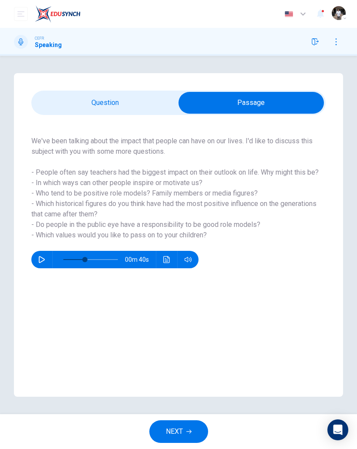
type input "*"
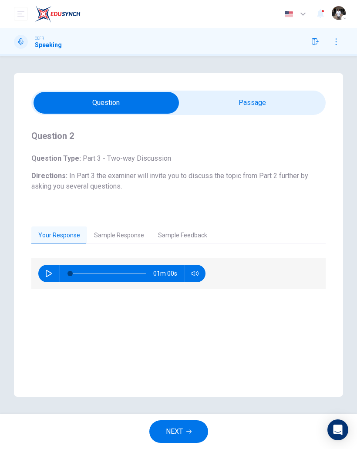
click at [116, 229] on button "Sample Response" at bounding box center [119, 236] width 64 height 18
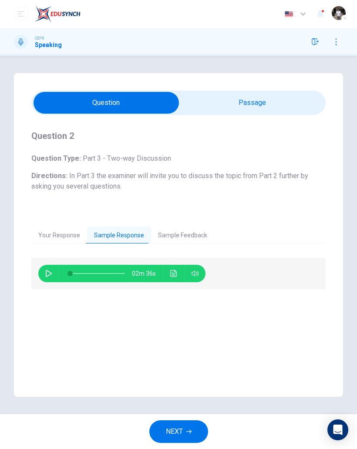
click at [48, 276] on icon "button" at bounding box center [48, 273] width 7 height 7
type input "**"
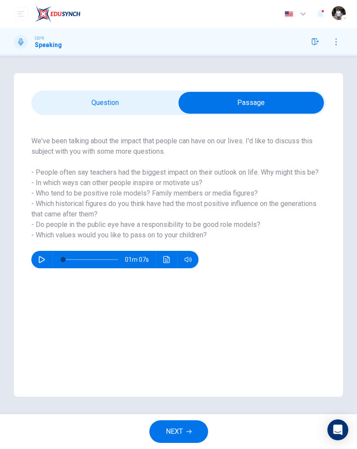
click at [185, 431] on button "NEXT" at bounding box center [178, 431] width 59 height 23
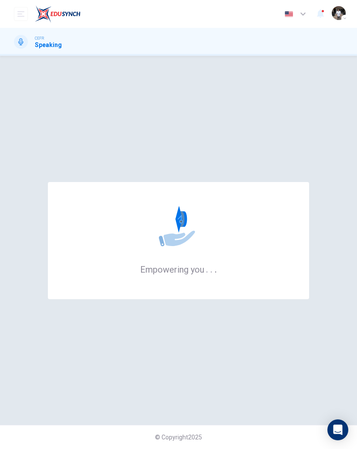
click at [210, 361] on div "Empowering you . . ." at bounding box center [178, 240] width 329 height 335
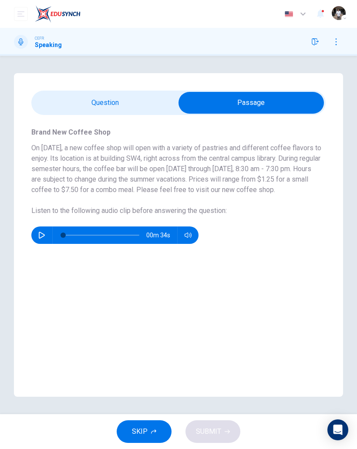
click at [45, 244] on button "button" at bounding box center [42, 235] width 14 height 17
click at [338, 226] on div "Brand New Coffee Shop On November 10, a new coffee shop will open with a variet…" at bounding box center [178, 188] width 329 height 146
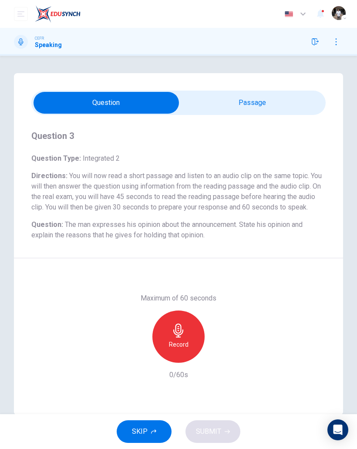
type input "*"
click at [189, 343] on div "Record" at bounding box center [178, 337] width 52 height 52
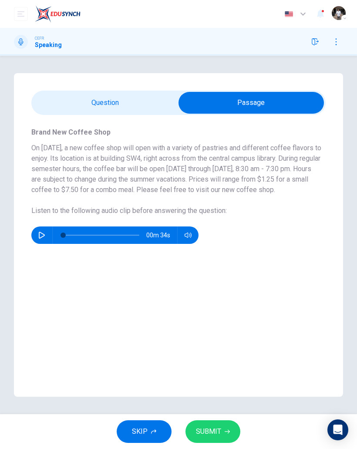
click at [211, 431] on span "SUBMIT" at bounding box center [208, 432] width 25 height 12
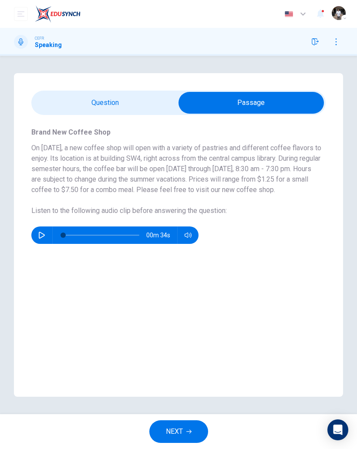
click at [186, 429] on button "NEXT" at bounding box center [178, 431] width 59 height 23
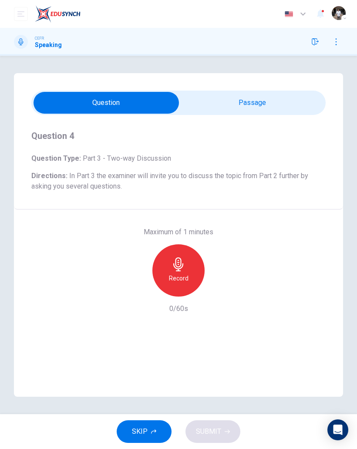
click at [184, 274] on h6 "Record" at bounding box center [179, 278] width 20 height 10
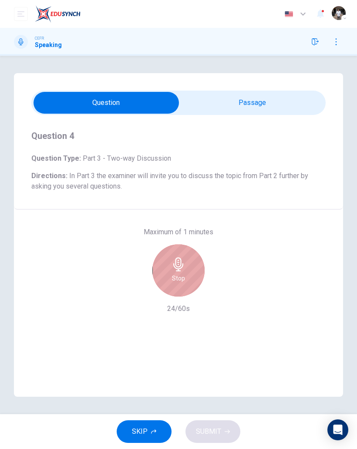
click at [180, 281] on h6 "Stop" at bounding box center [178, 278] width 13 height 10
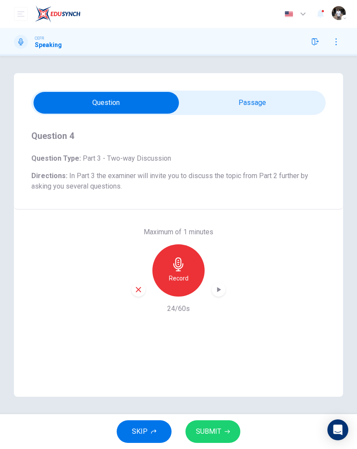
click at [187, 281] on h6 "Record" at bounding box center [179, 278] width 20 height 10
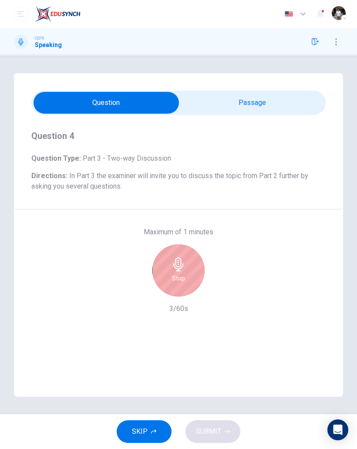
click at [177, 276] on h6 "Stop" at bounding box center [178, 278] width 13 height 10
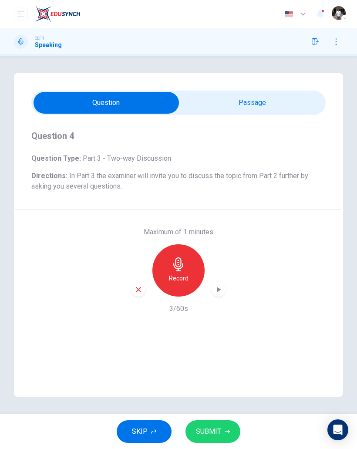
click at [135, 294] on div "button" at bounding box center [139, 290] width 14 height 14
click at [184, 280] on h6 "Record" at bounding box center [179, 278] width 20 height 10
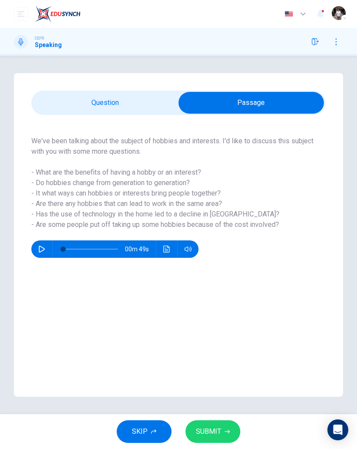
click at [213, 432] on span "SUBMIT" at bounding box center [208, 432] width 25 height 12
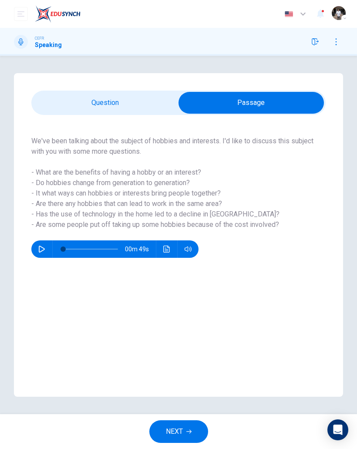
click at [171, 427] on span "NEXT" at bounding box center [174, 432] width 17 height 12
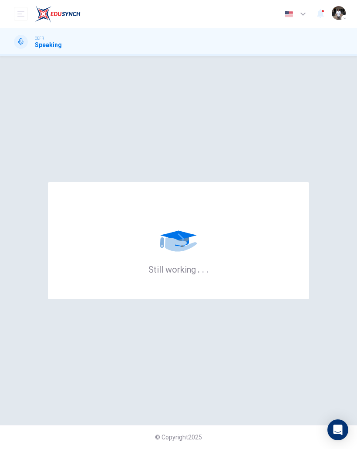
click at [27, 17] on button "open mobile menu" at bounding box center [21, 14] width 14 height 14
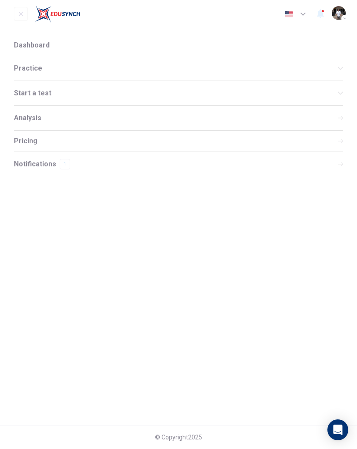
click at [32, 73] on div "Practice" at bounding box center [178, 68] width 329 height 24
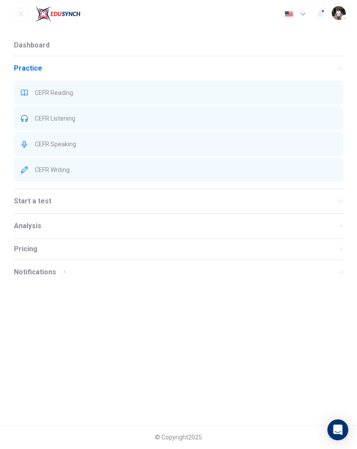
click at [58, 166] on div "CEFR Writing" at bounding box center [178, 170] width 329 height 24
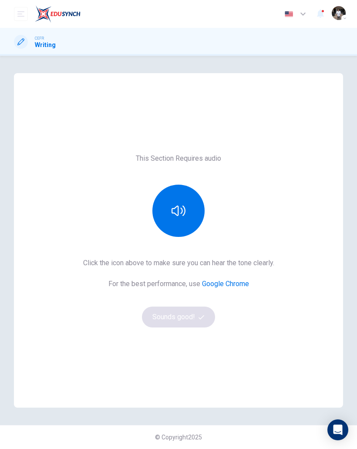
click at [193, 324] on div "Click the icon above to make sure you can hear the tone clearly. For the best p…" at bounding box center [178, 293] width 191 height 70
click at [193, 323] on div "Click the icon above to make sure you can hear the tone clearly. For the best p…" at bounding box center [178, 293] width 191 height 70
click at [184, 210] on icon "button" at bounding box center [179, 211] width 14 height 14
click at [187, 317] on button "Sounds good!" at bounding box center [178, 317] width 73 height 21
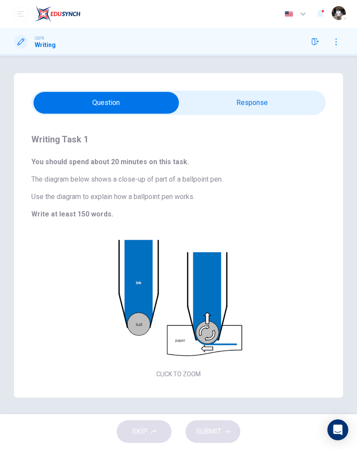
click at [177, 310] on button "Click to Zoom" at bounding box center [179, 305] width 76 height 21
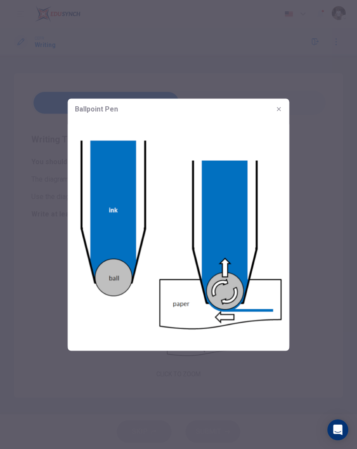
click at [282, 110] on icon "button" at bounding box center [279, 108] width 7 height 7
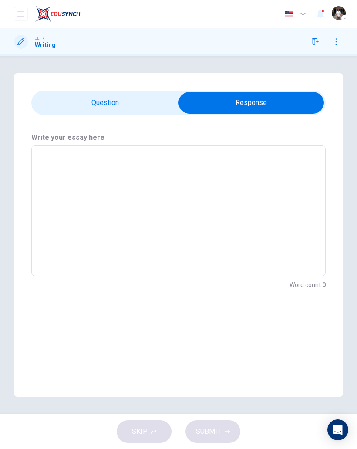
click at [201, 184] on textarea at bounding box center [178, 211] width 282 height 116
type textarea "*"
type textarea "**"
type textarea "*"
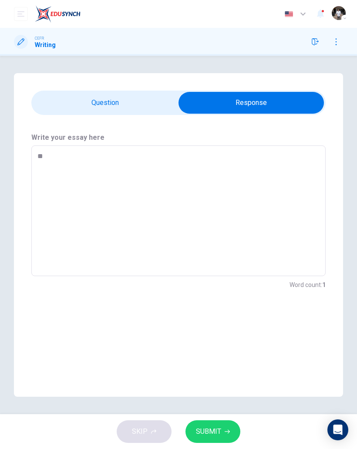
type textarea "***"
type textarea "*"
type textarea "***"
type textarea "*"
type textarea "*****"
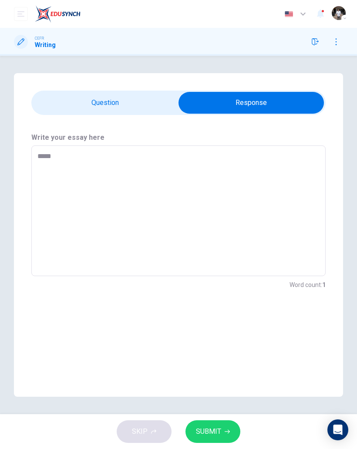
type textarea "*"
type textarea "******"
type textarea "*"
type textarea "*******"
type textarea "*"
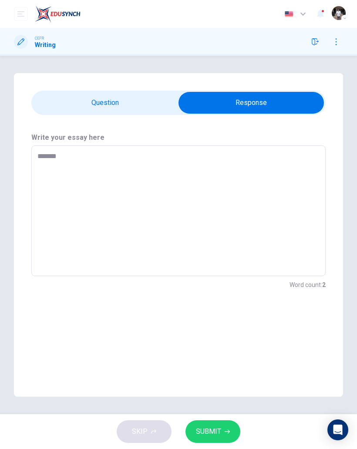
type textarea "********"
type textarea "*"
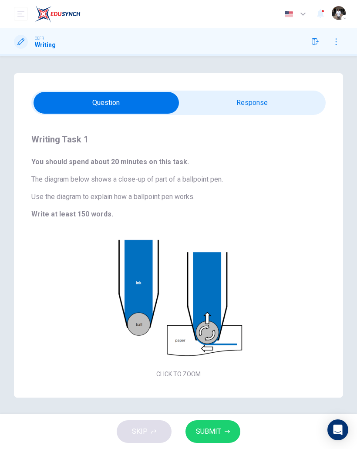
click at [209, 434] on span "SUBMIT" at bounding box center [208, 432] width 25 height 12
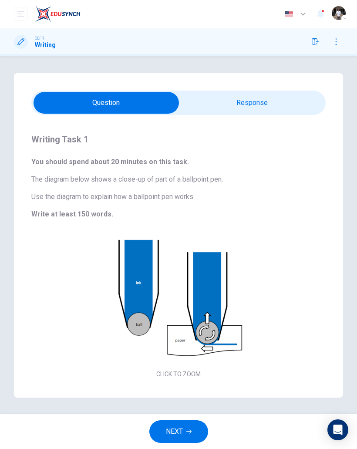
click at [188, 427] on button "NEXT" at bounding box center [178, 431] width 59 height 23
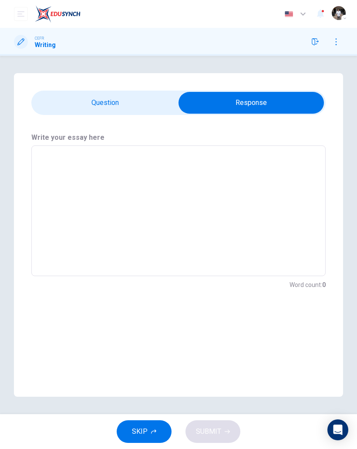
click at [45, 153] on textarea at bounding box center [178, 211] width 282 height 116
type textarea "*"
type textarea "**"
type textarea "*"
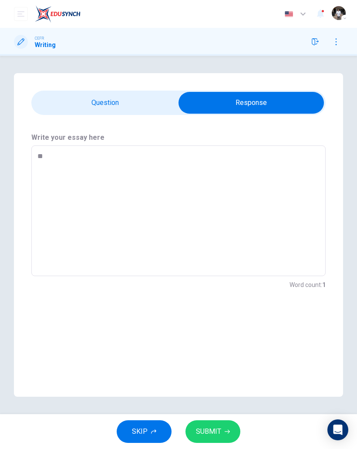
type textarea "***"
type textarea "*"
type textarea "***"
click at [221, 430] on button "SUBMIT" at bounding box center [213, 431] width 55 height 23
type textarea "*"
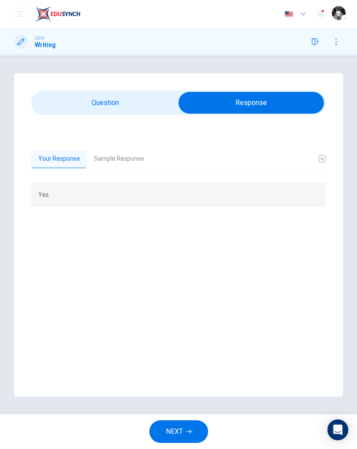
click at [188, 428] on button "NEXT" at bounding box center [178, 431] width 59 height 23
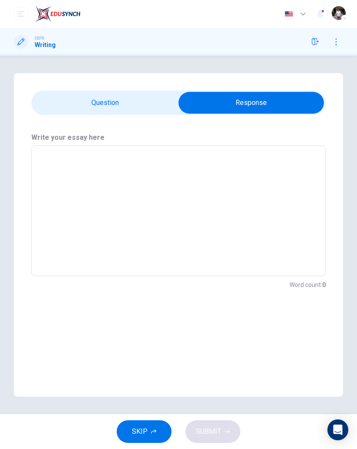
click at [219, 213] on textarea at bounding box center [178, 211] width 282 height 116
type textarea "*"
type textarea "**"
type textarea "*"
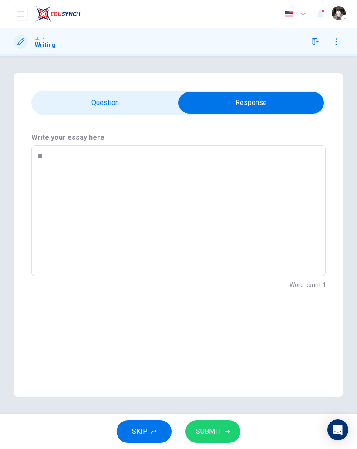
type textarea "***"
type textarea "*"
type textarea "****"
type textarea "*"
type textarea "*****"
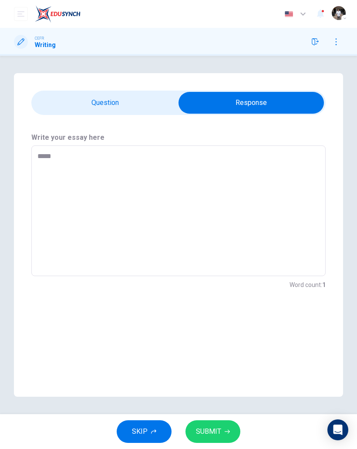
type textarea "*"
type textarea "******"
type textarea "*"
type textarea "*******"
type textarea "*"
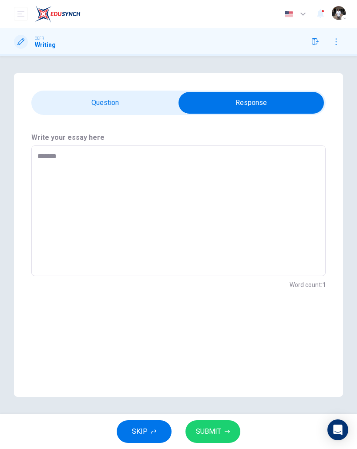
click at [312, 213] on textarea "*******" at bounding box center [178, 211] width 282 height 116
type textarea "*******"
click at [221, 426] on button "SUBMIT" at bounding box center [213, 431] width 55 height 23
type textarea "*"
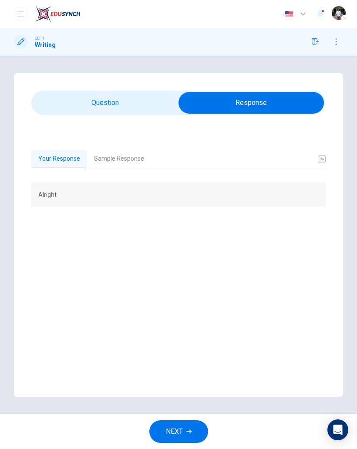
click at [183, 431] on span "NEXT" at bounding box center [174, 432] width 17 height 12
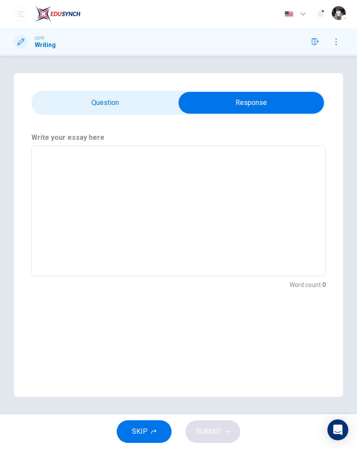
click at [190, 200] on textarea at bounding box center [178, 211] width 282 height 116
type textarea "*"
type textarea "**"
type textarea "*"
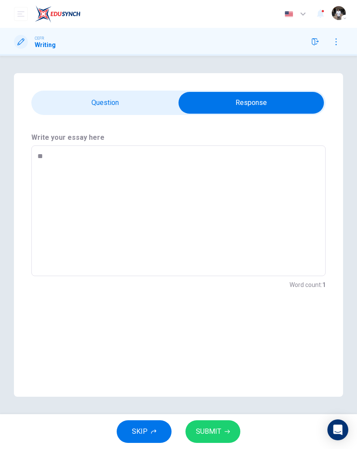
click at [280, 237] on textarea "**" at bounding box center [178, 211] width 282 height 116
type textarea "**"
click at [221, 434] on button "SUBMIT" at bounding box center [213, 431] width 55 height 23
type textarea "*"
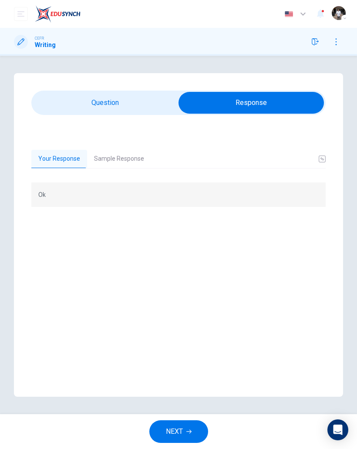
click at [134, 154] on button "Sample Response" at bounding box center [119, 159] width 64 height 18
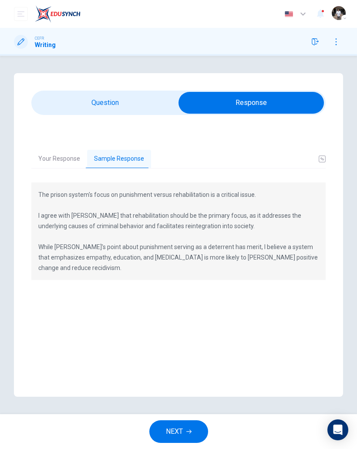
click at [182, 434] on span "NEXT" at bounding box center [174, 432] width 17 height 12
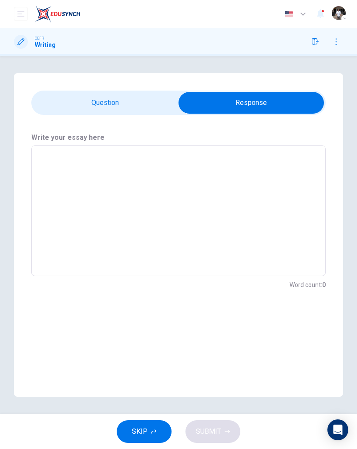
click at [275, 173] on textarea at bounding box center [178, 211] width 282 height 116
type textarea "*"
type textarea "**"
type textarea "*"
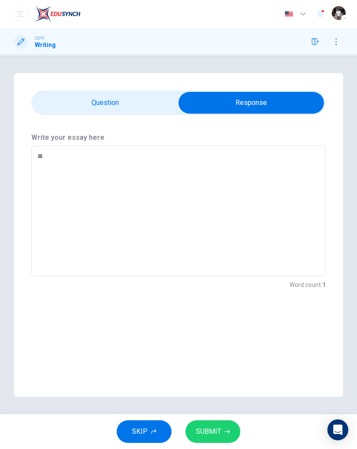
type textarea "***"
type textarea "*"
type textarea "****"
type textarea "*"
type textarea "*****"
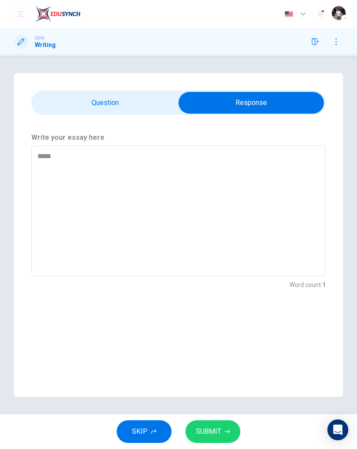
type textarea "*"
type textarea "******"
type textarea "*"
type textarea "*******"
type textarea "*"
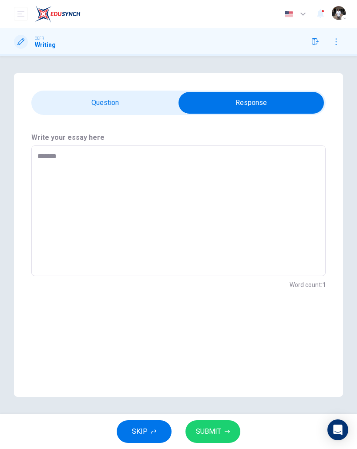
click at [284, 244] on textarea "*******" at bounding box center [178, 211] width 282 height 116
type textarea "*******"
click at [225, 430] on icon "button" at bounding box center [227, 431] width 5 height 5
type textarea "*"
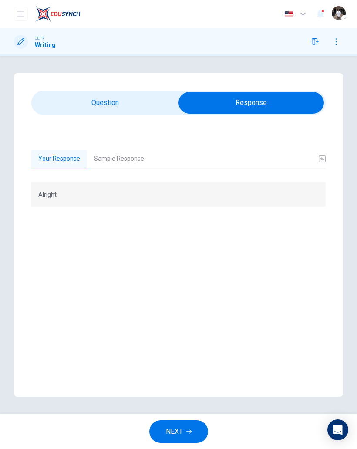
click at [99, 163] on button "Sample Response" at bounding box center [119, 159] width 64 height 18
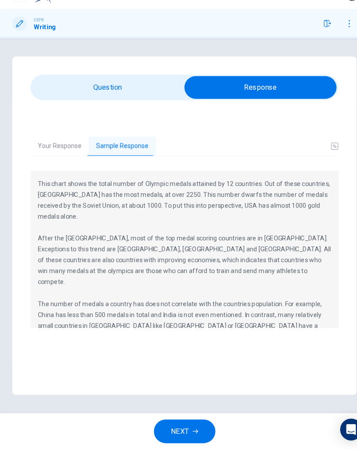
click at [178, 426] on span "NEXT" at bounding box center [174, 432] width 17 height 12
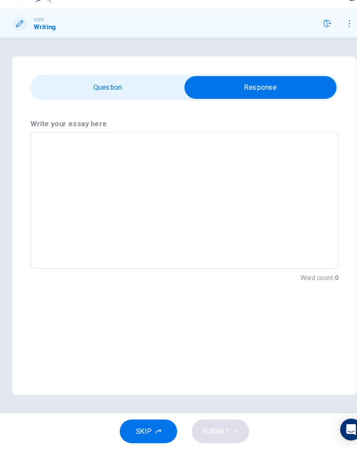
click at [45, 168] on textarea at bounding box center [178, 211] width 282 height 116
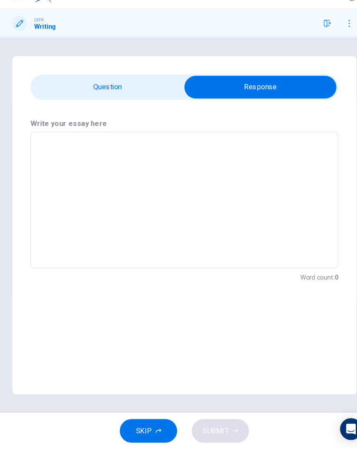
type textarea "*"
type textarea "**"
type textarea "*"
type textarea "***"
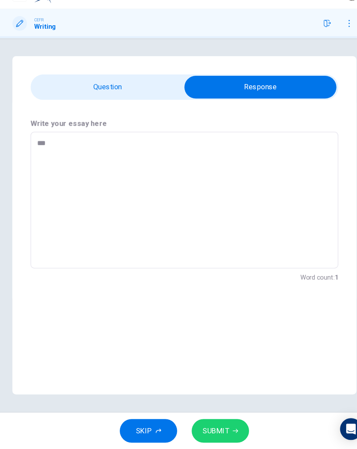
type textarea "*"
type textarea "****"
type textarea "*"
type textarea "*****"
type textarea "*"
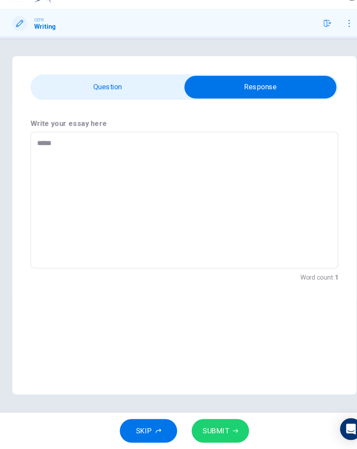
type textarea "******"
type textarea "*"
type textarea "*******"
type textarea "*"
click at [289, 216] on textarea "*******" at bounding box center [178, 211] width 282 height 116
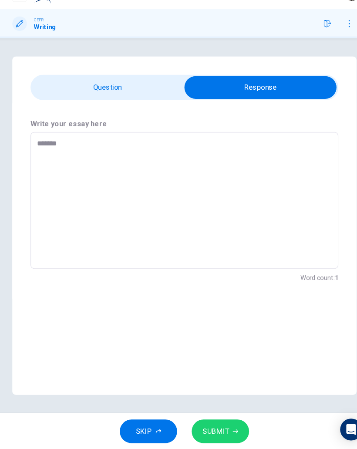
type textarea "*******"
click at [210, 426] on span "SUBMIT" at bounding box center [208, 432] width 25 height 12
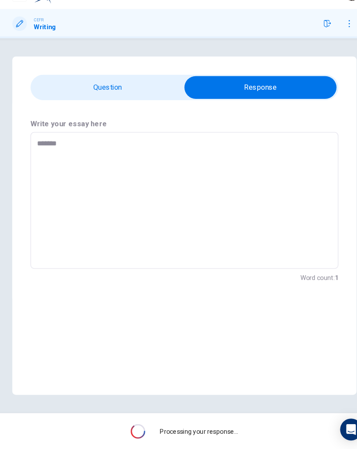
type textarea "*"
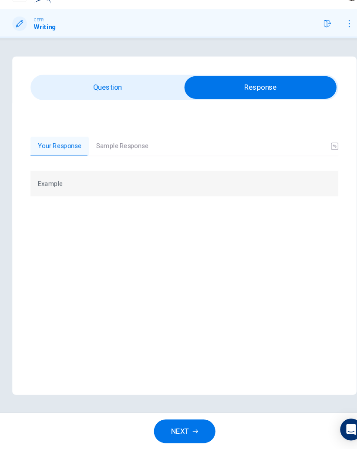
click at [97, 150] on button "Sample Response" at bounding box center [119, 159] width 64 height 18
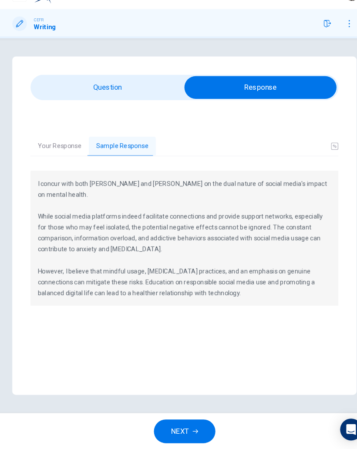
click at [305, 30] on div "CEFR Writing" at bounding box center [178, 42] width 357 height 28
click at [309, 35] on button "button" at bounding box center [315, 42] width 14 height 14
